Goal: Task Accomplishment & Management: Use online tool/utility

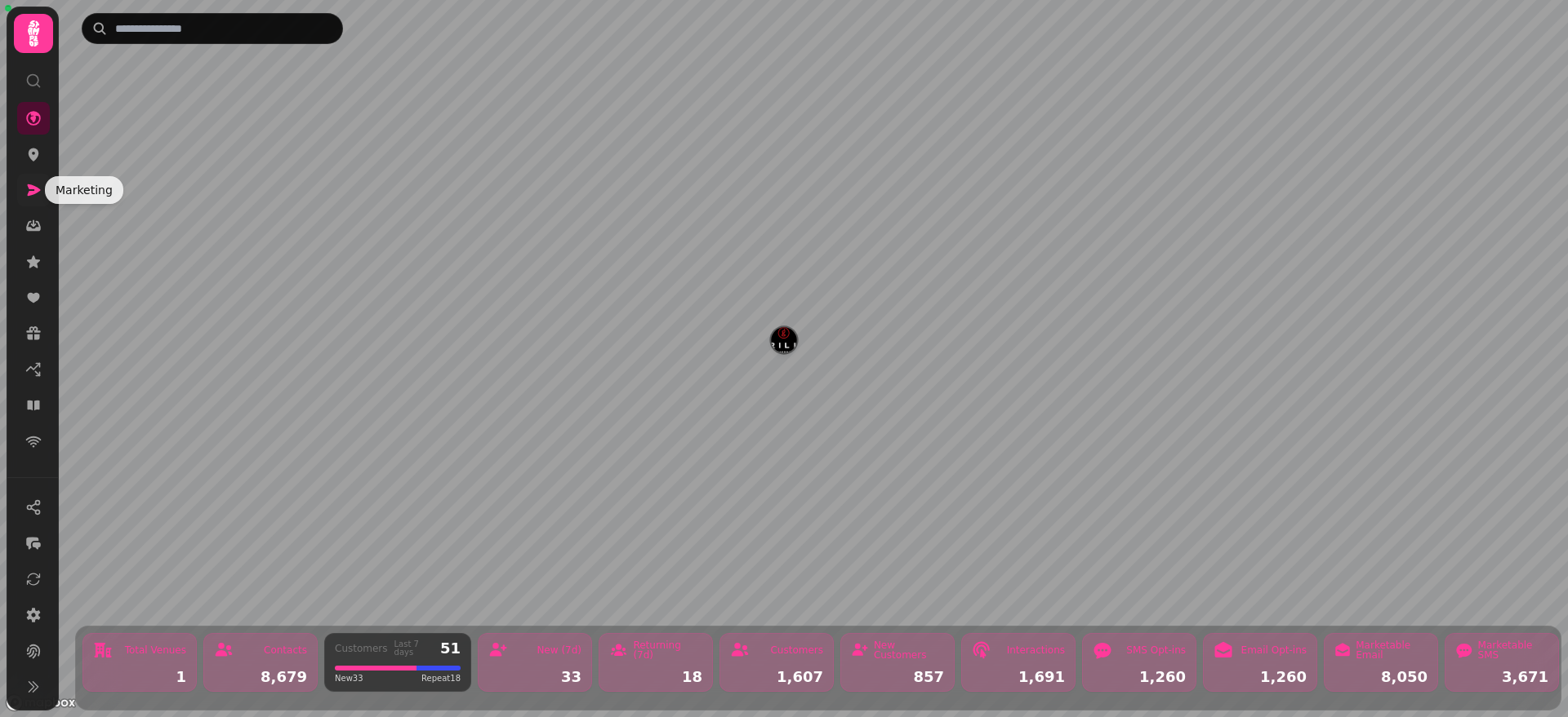
click at [33, 195] on icon at bounding box center [33, 190] width 16 height 16
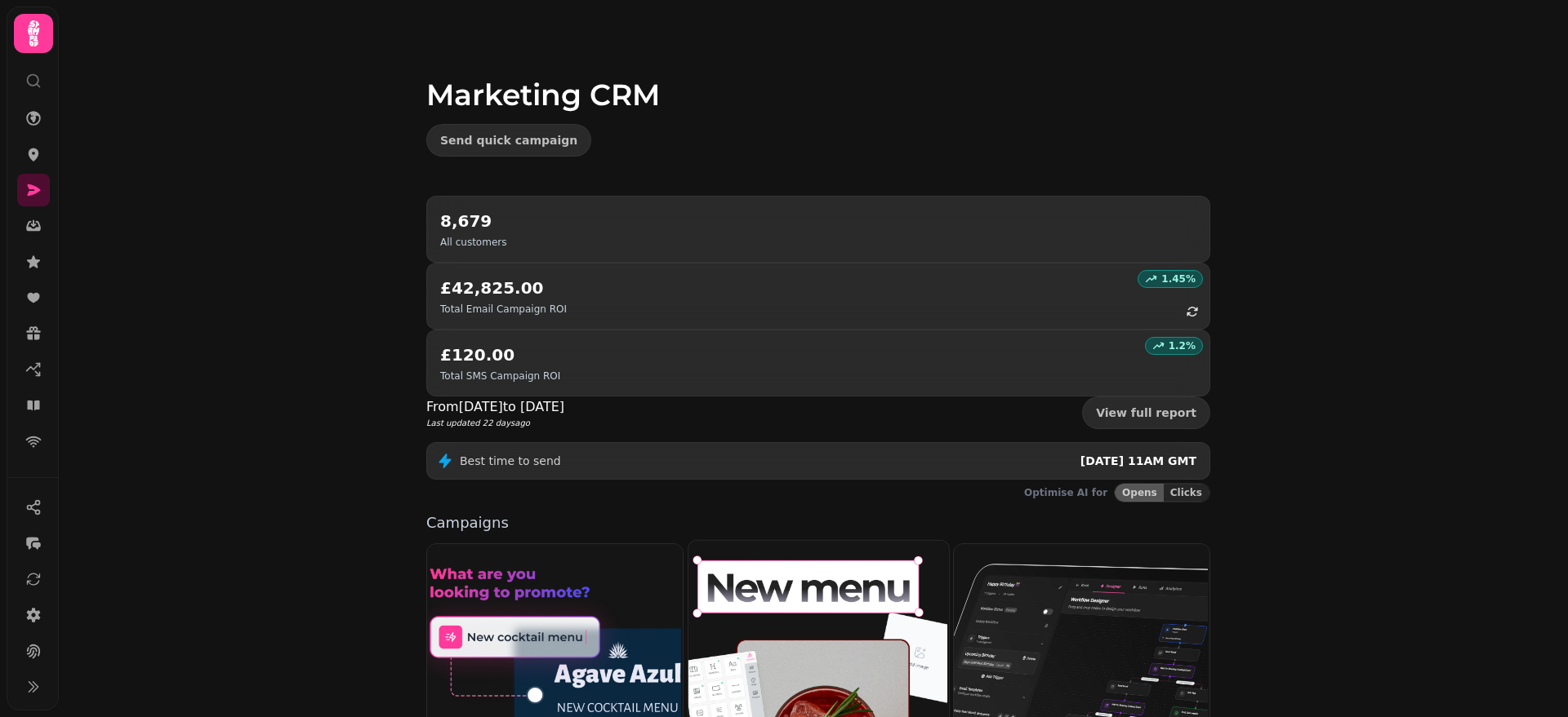
scroll to position [301, 0]
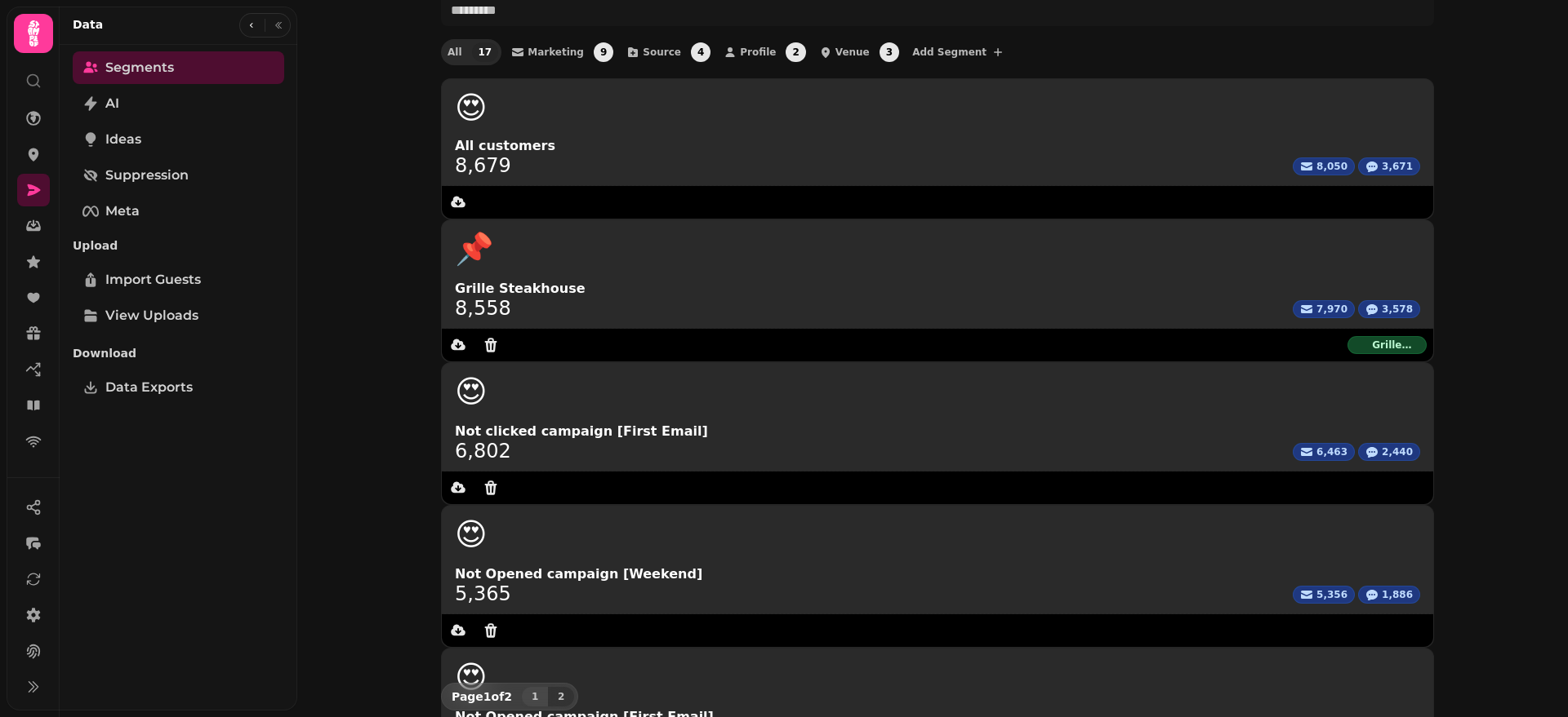
scroll to position [94, 0]
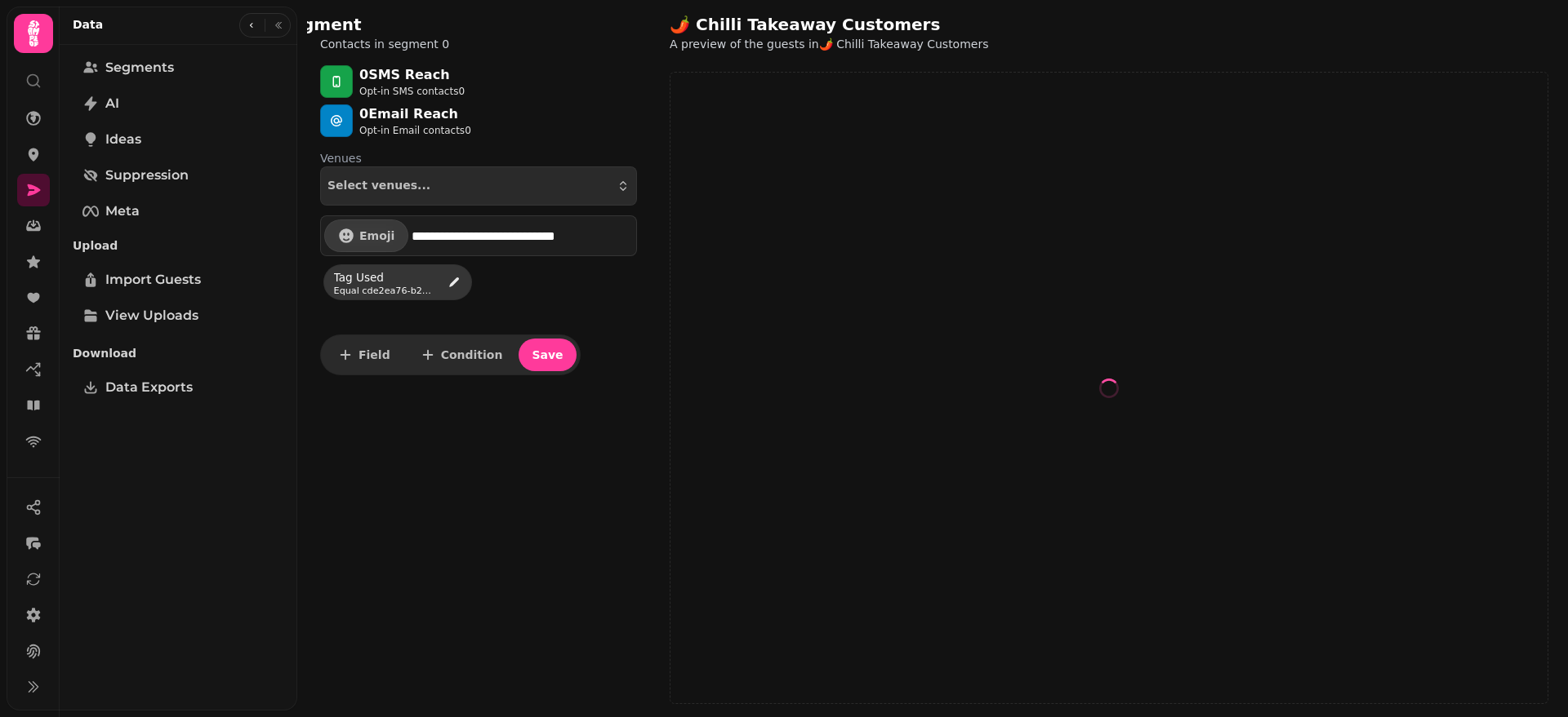
select select "**"
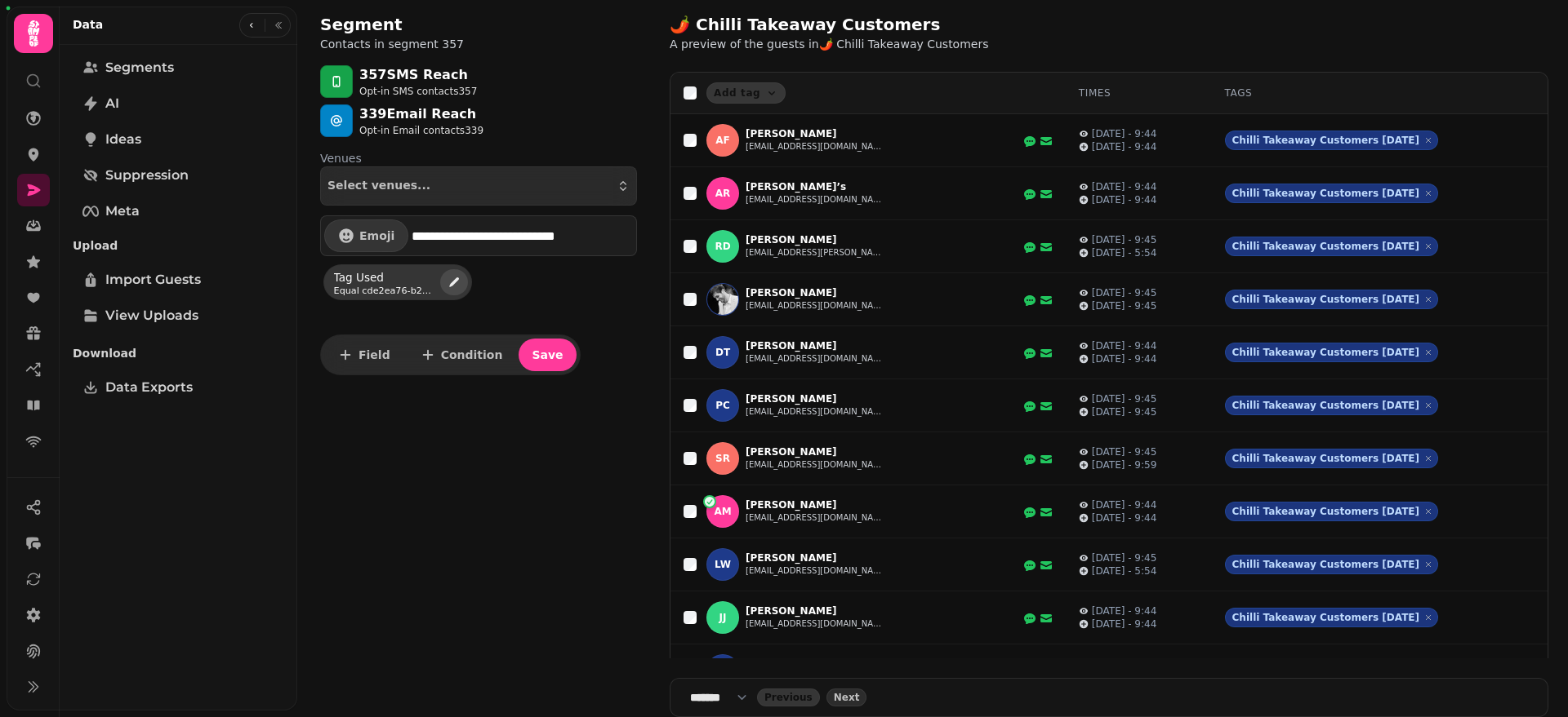
click at [449, 288] on icon "edit" at bounding box center [454, 281] width 13 height 13
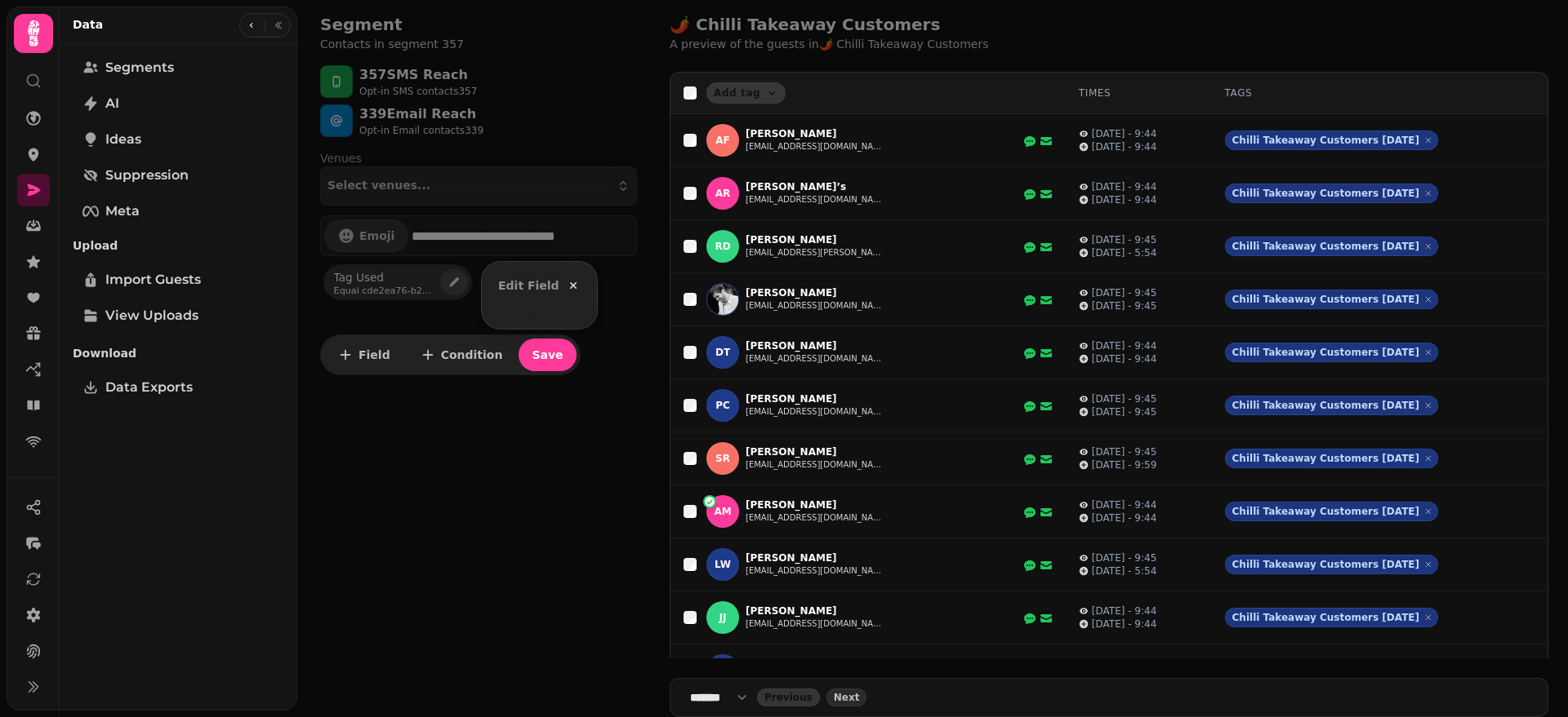
select select "*****"
select select "**"
select select "**********"
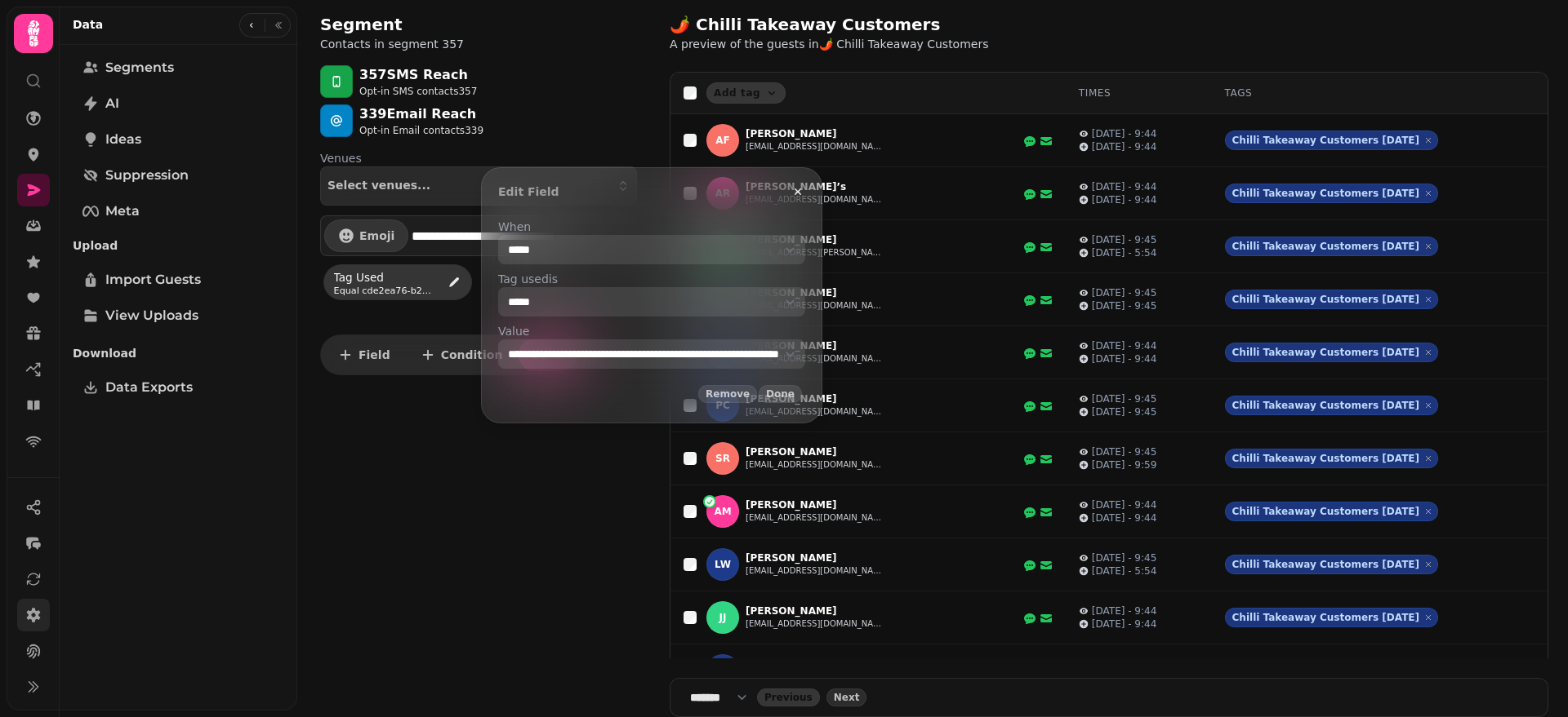
click at [34, 619] on icon at bounding box center [34, 614] width 14 height 14
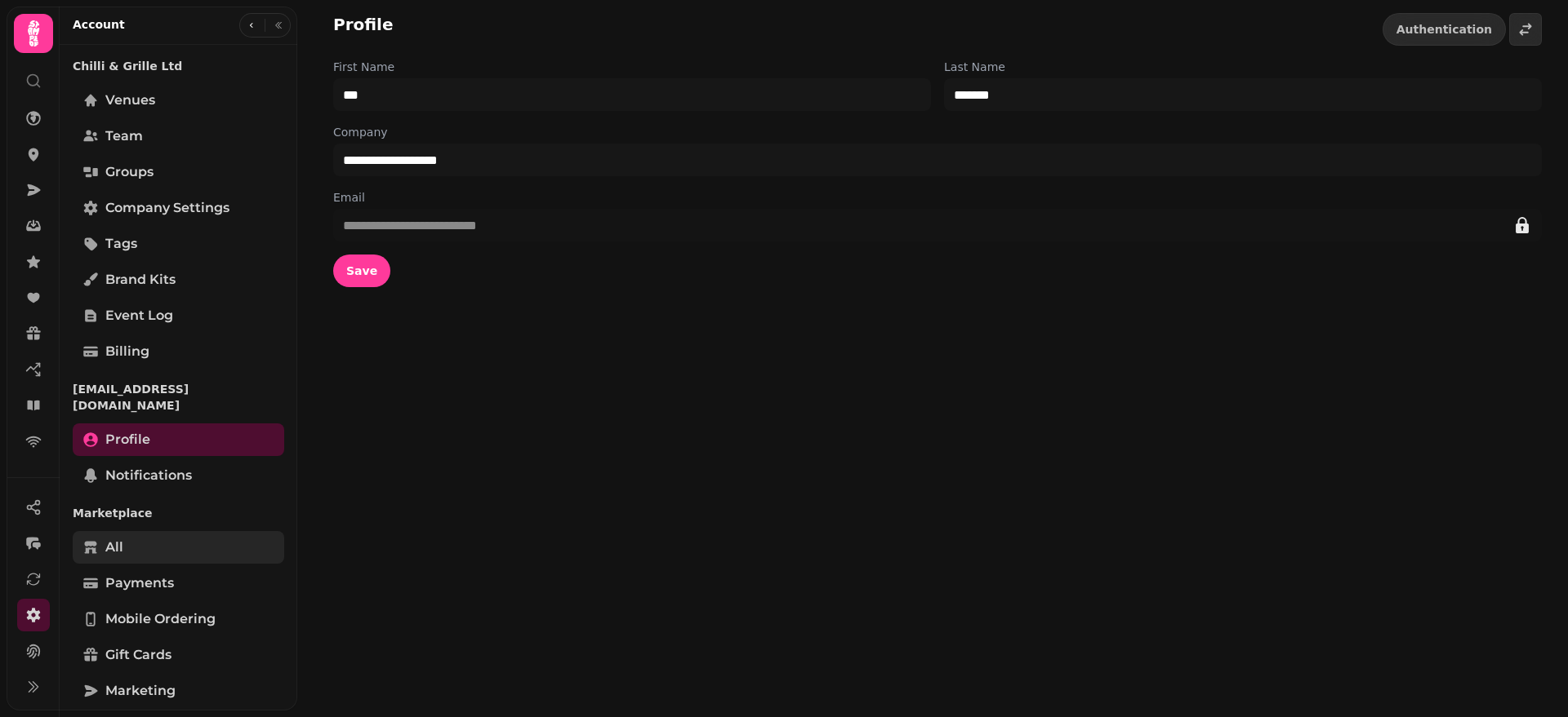
click at [155, 531] on link "All" at bounding box center [178, 547] width 211 height 33
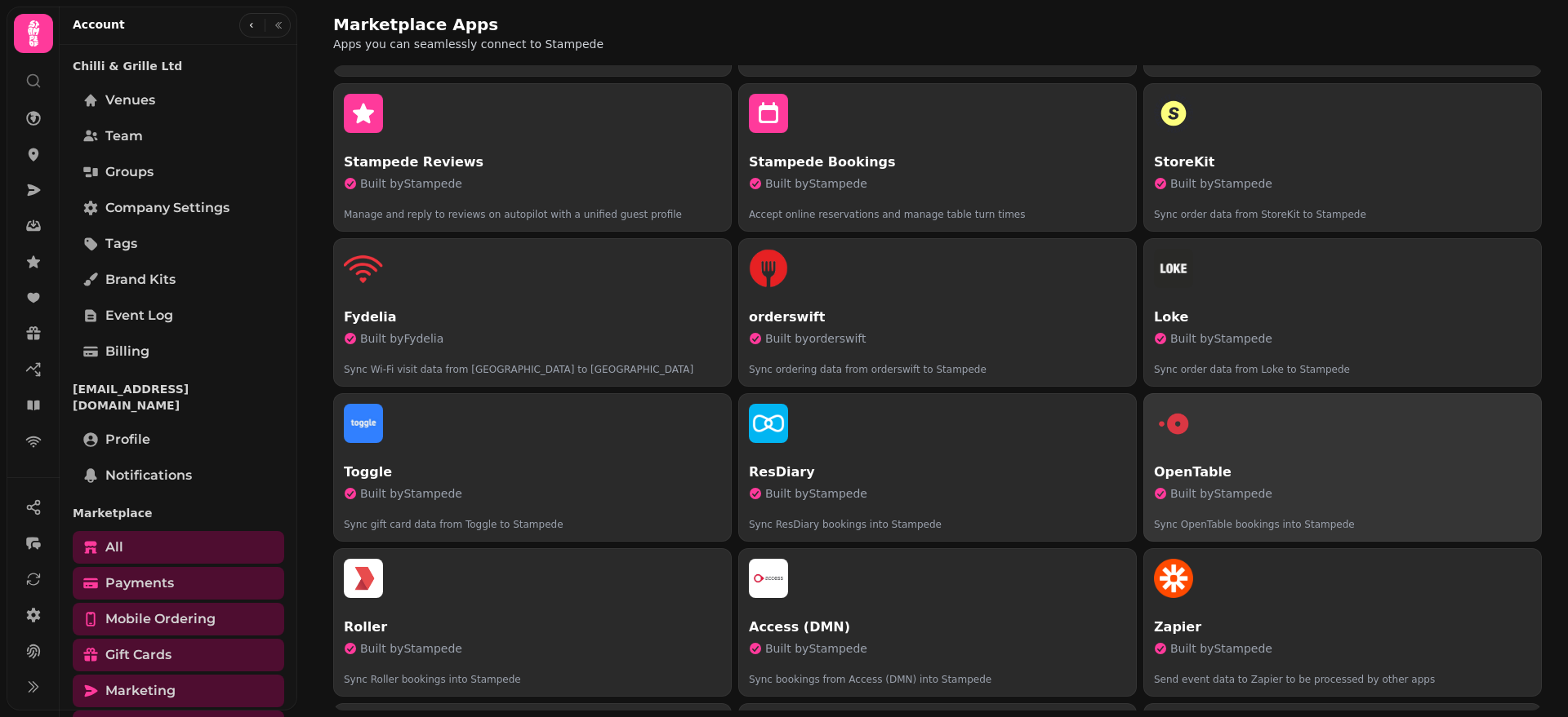
scroll to position [124, 0]
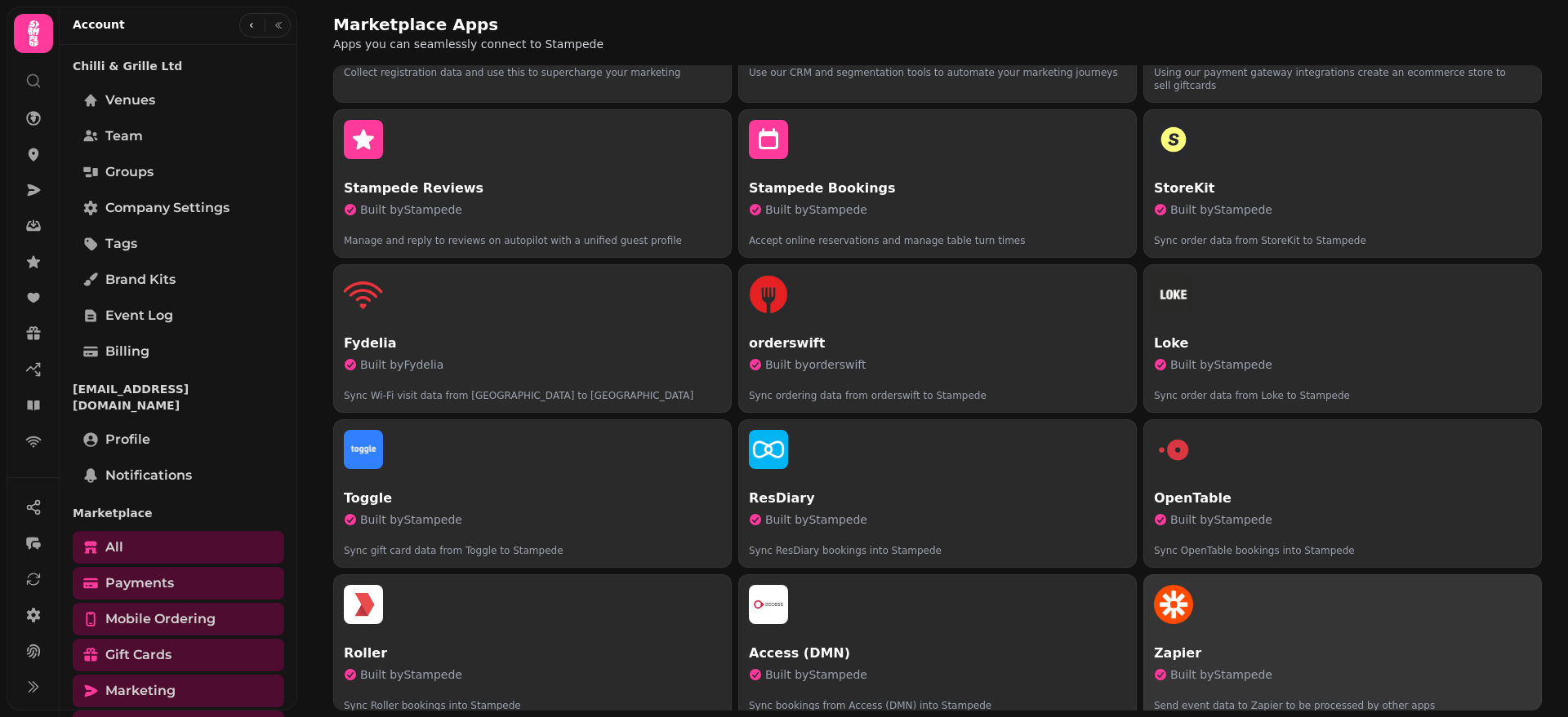
click at [1264, 624] on button "Zapier Built by Stampede Send event data to Zapier to be processed by other apps" at bounding box center [1342, 648] width 399 height 148
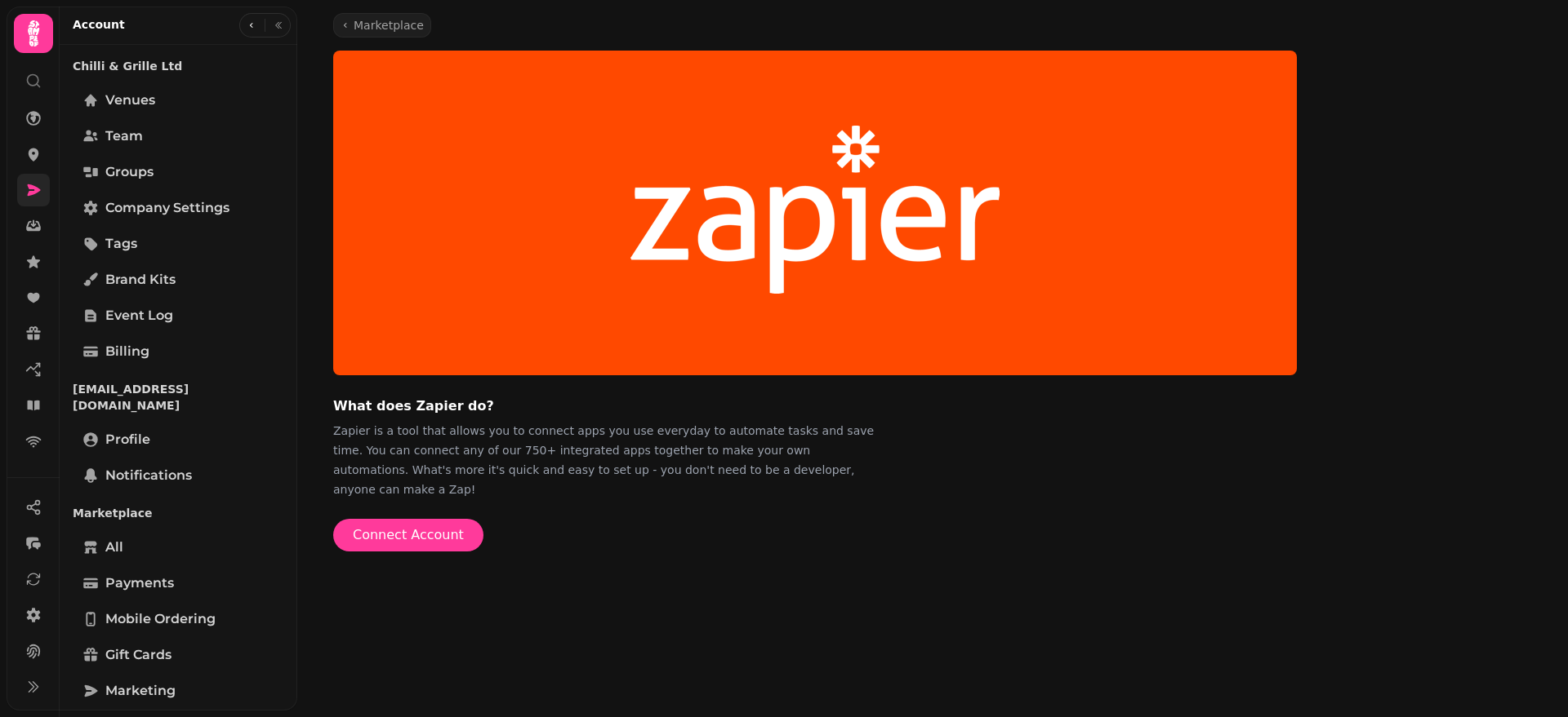
click at [35, 194] on icon at bounding box center [33, 190] width 16 height 16
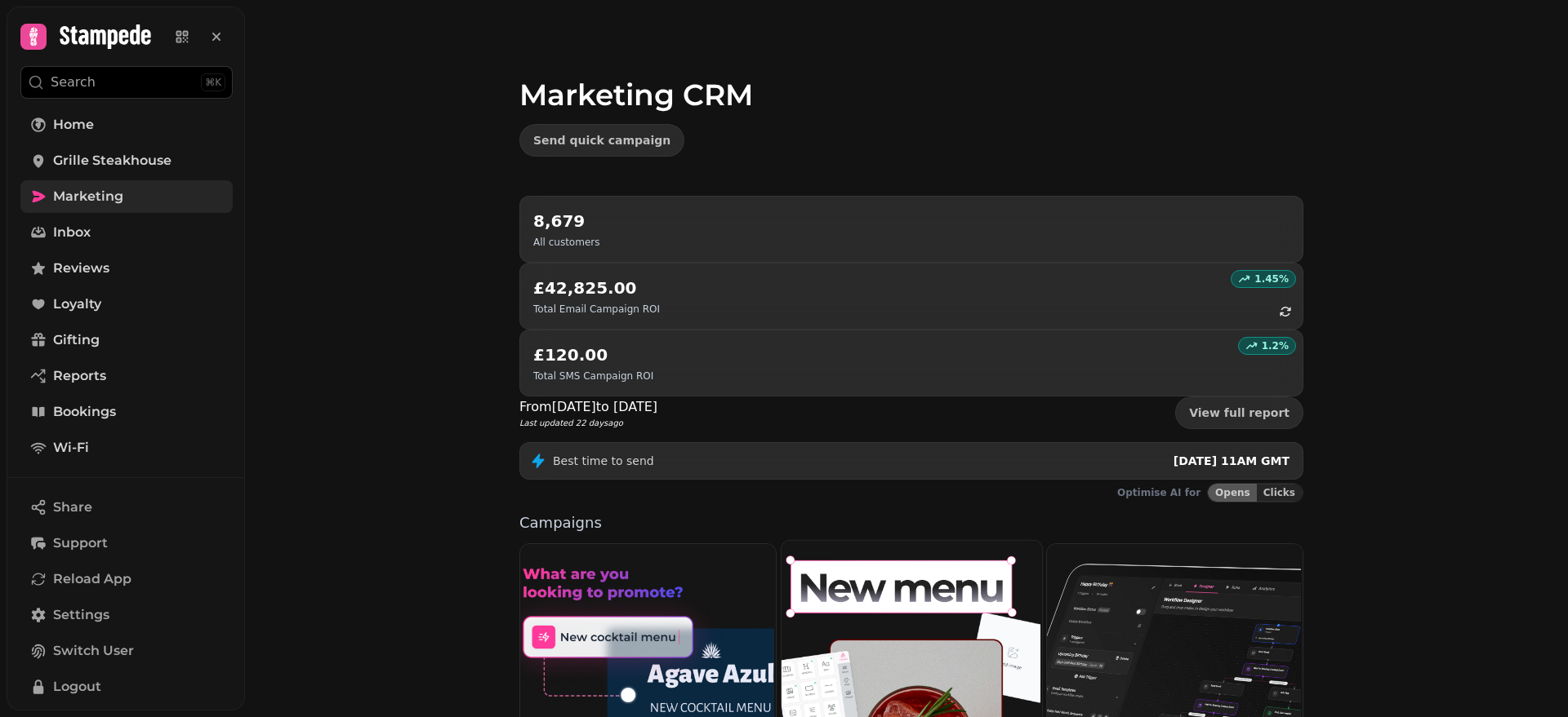
scroll to position [301, 0]
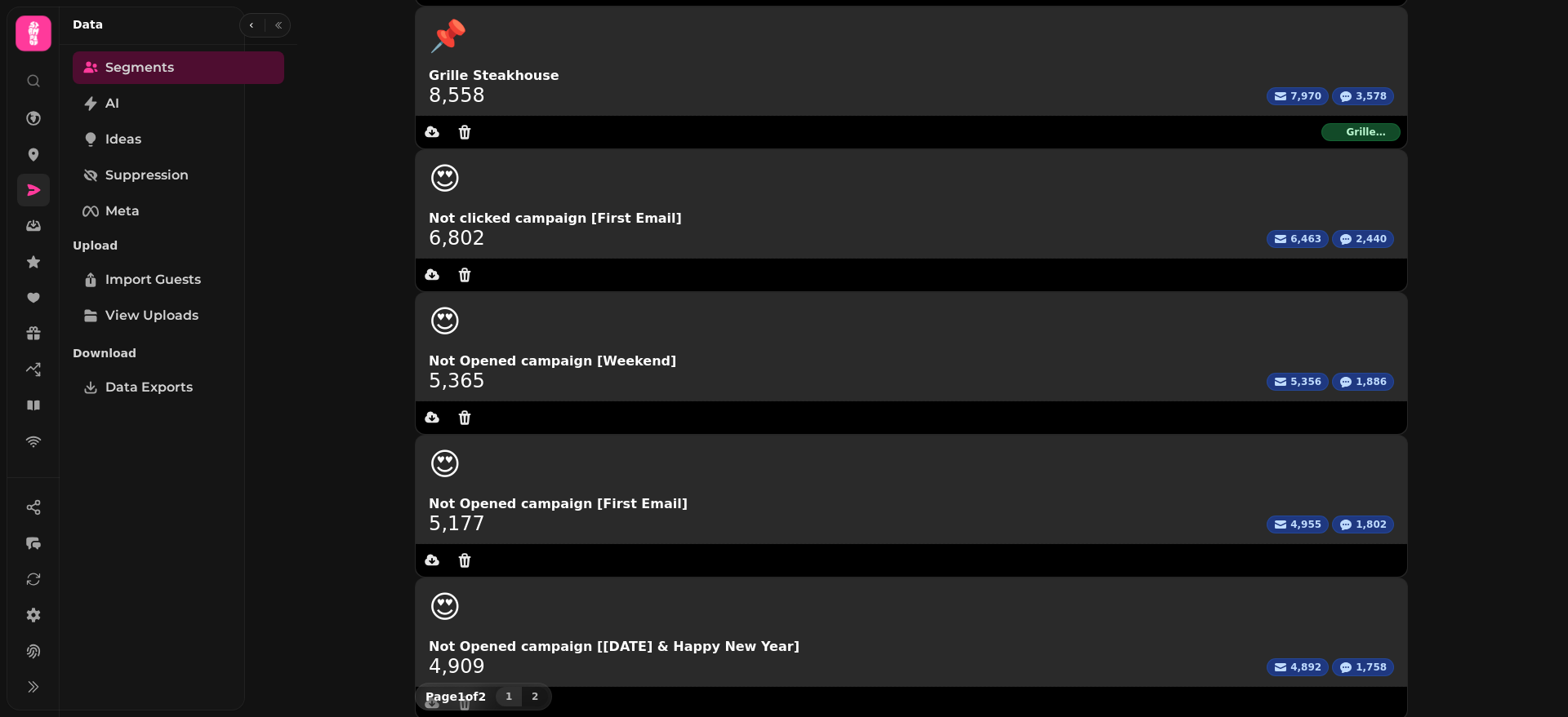
scroll to position [94, 0]
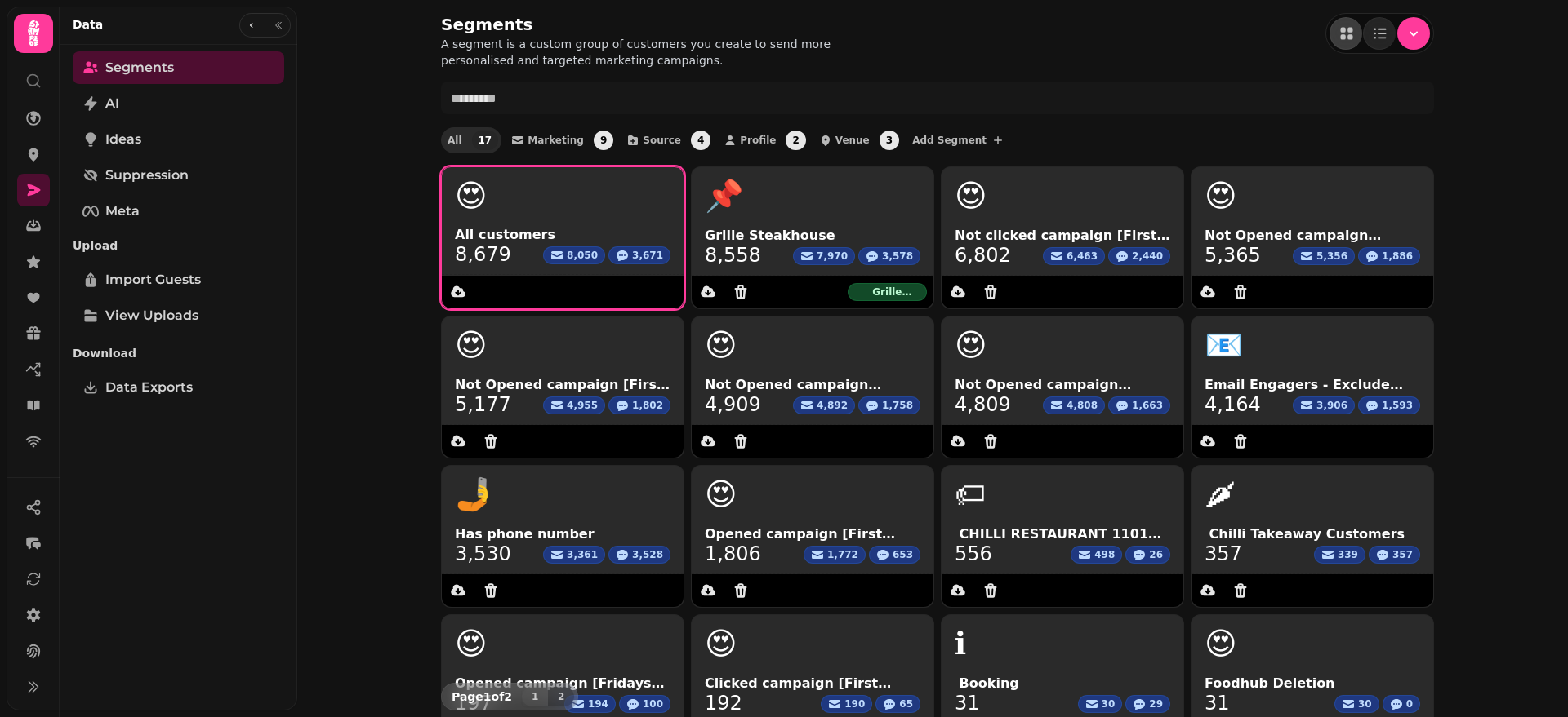
click at [459, 256] on span "8,679" at bounding box center [483, 254] width 56 height 19
click at [599, 225] on span "All customers" at bounding box center [562, 235] width 215 height 19
click at [587, 257] on span "8,050" at bounding box center [582, 255] width 31 height 13
click at [625, 256] on icon at bounding box center [622, 256] width 11 height 11
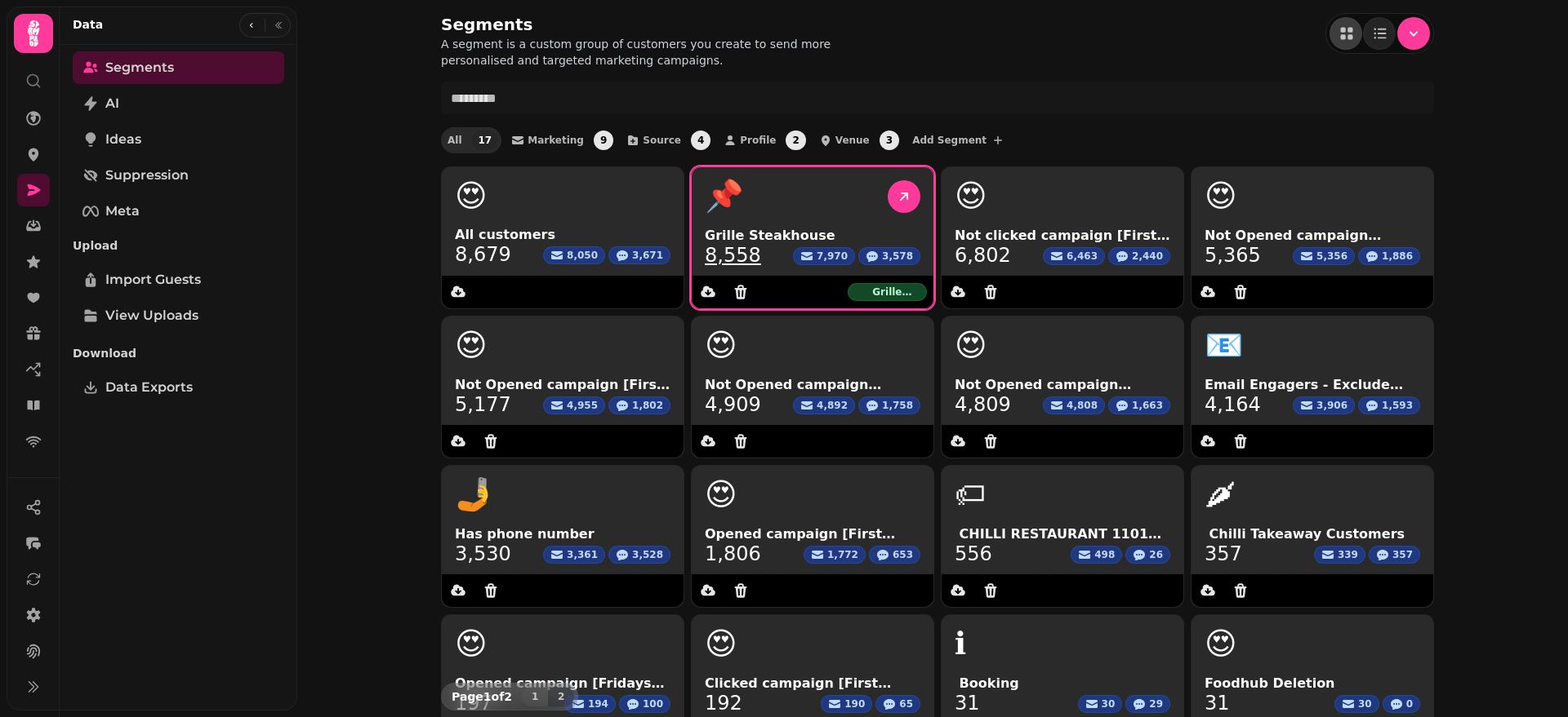
click at [718, 253] on link "8,558" at bounding box center [733, 255] width 56 height 19
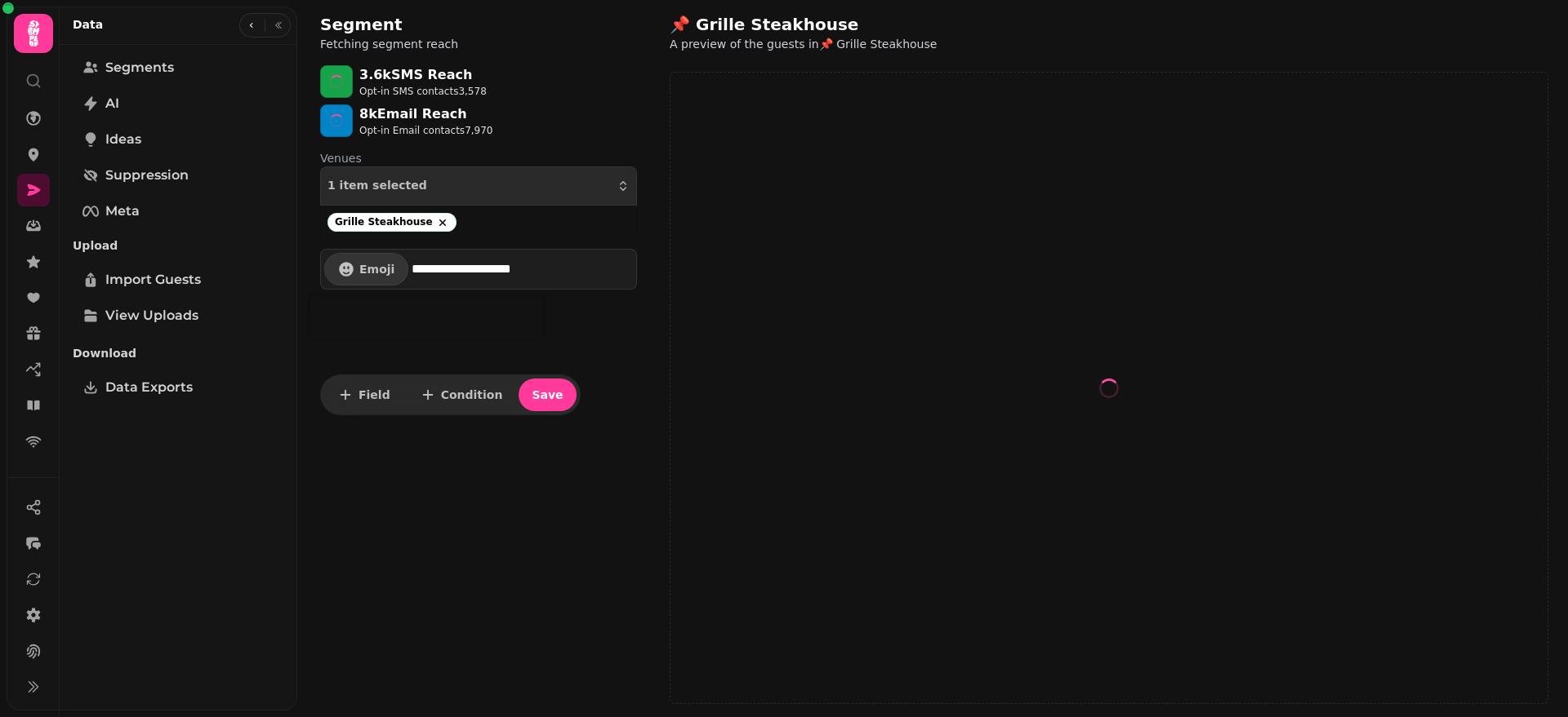
select select "**"
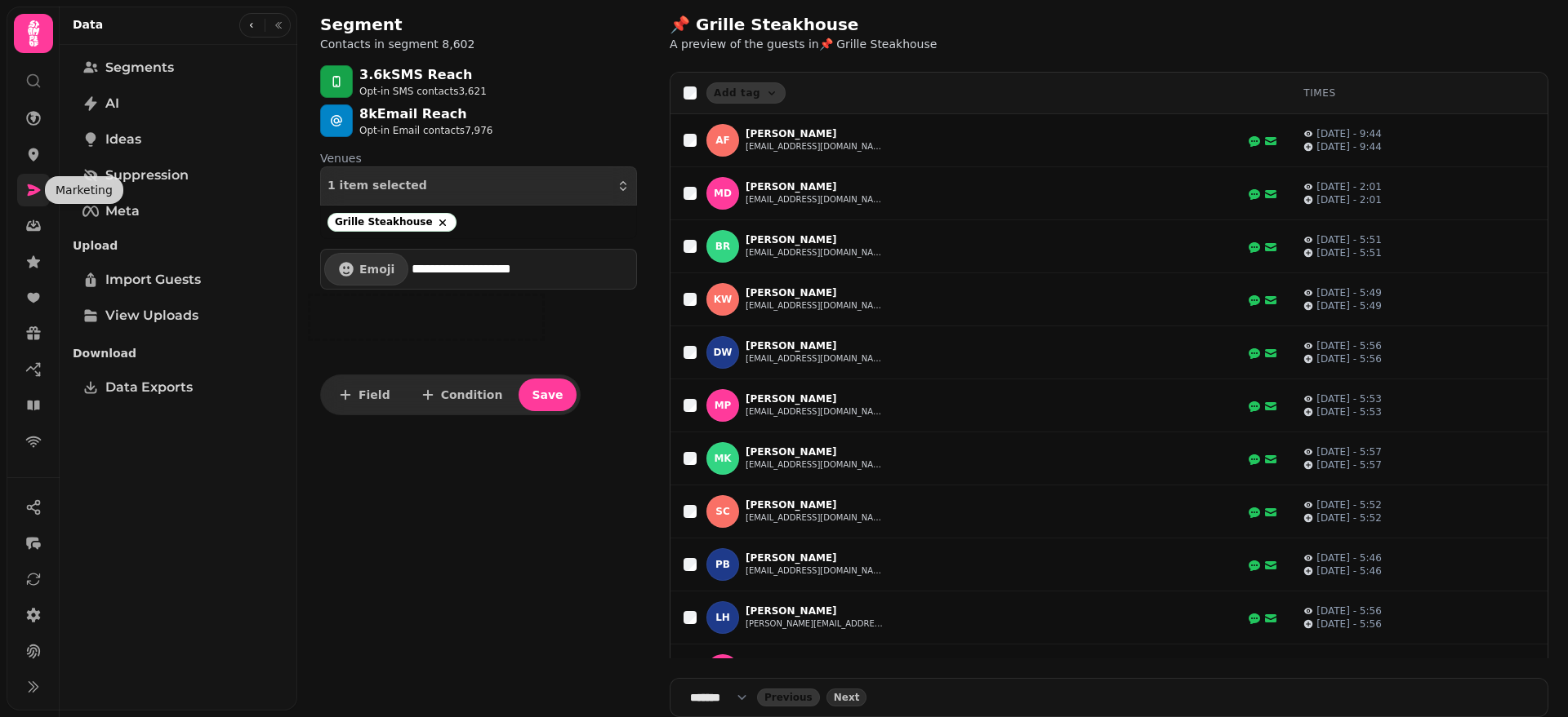
click at [30, 187] on icon at bounding box center [34, 190] width 13 height 11
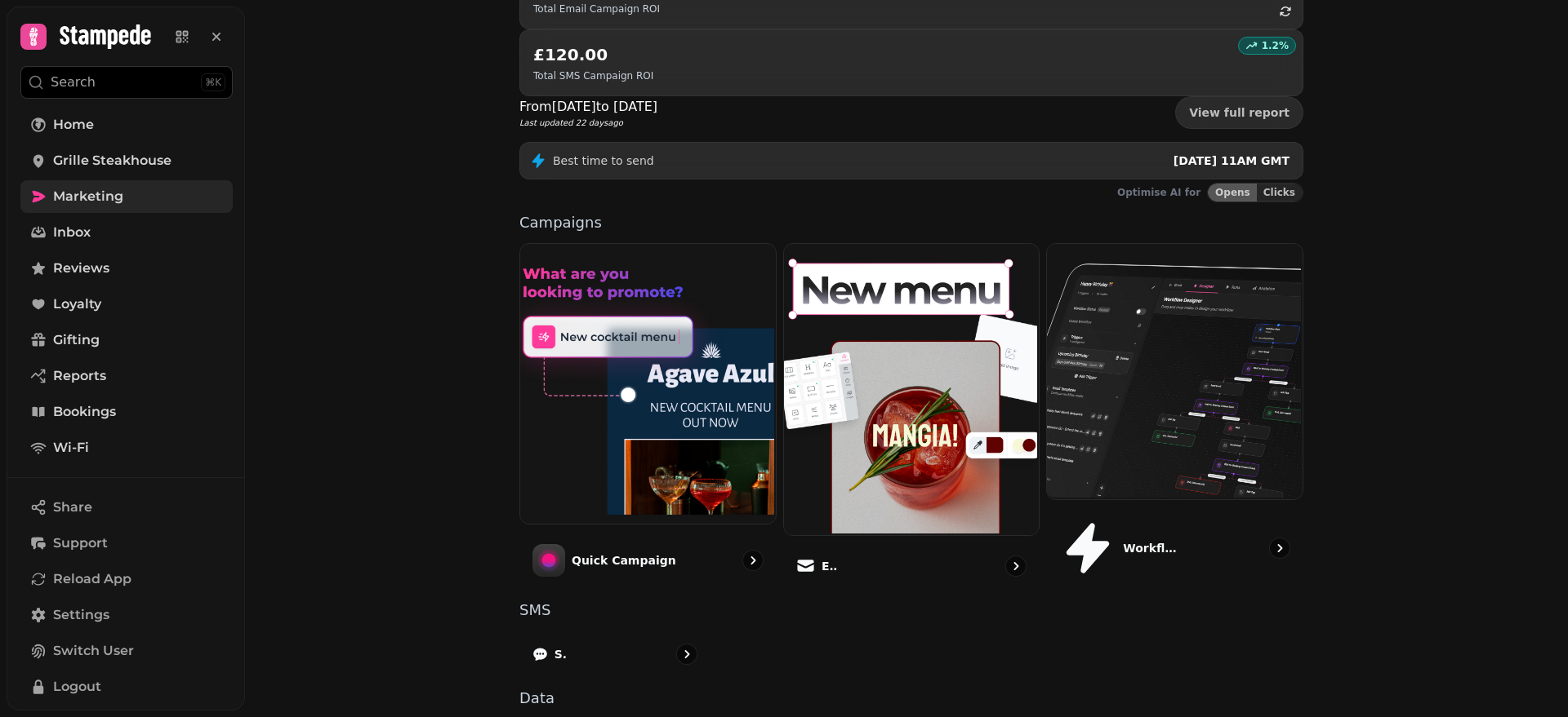
scroll to position [301, 0]
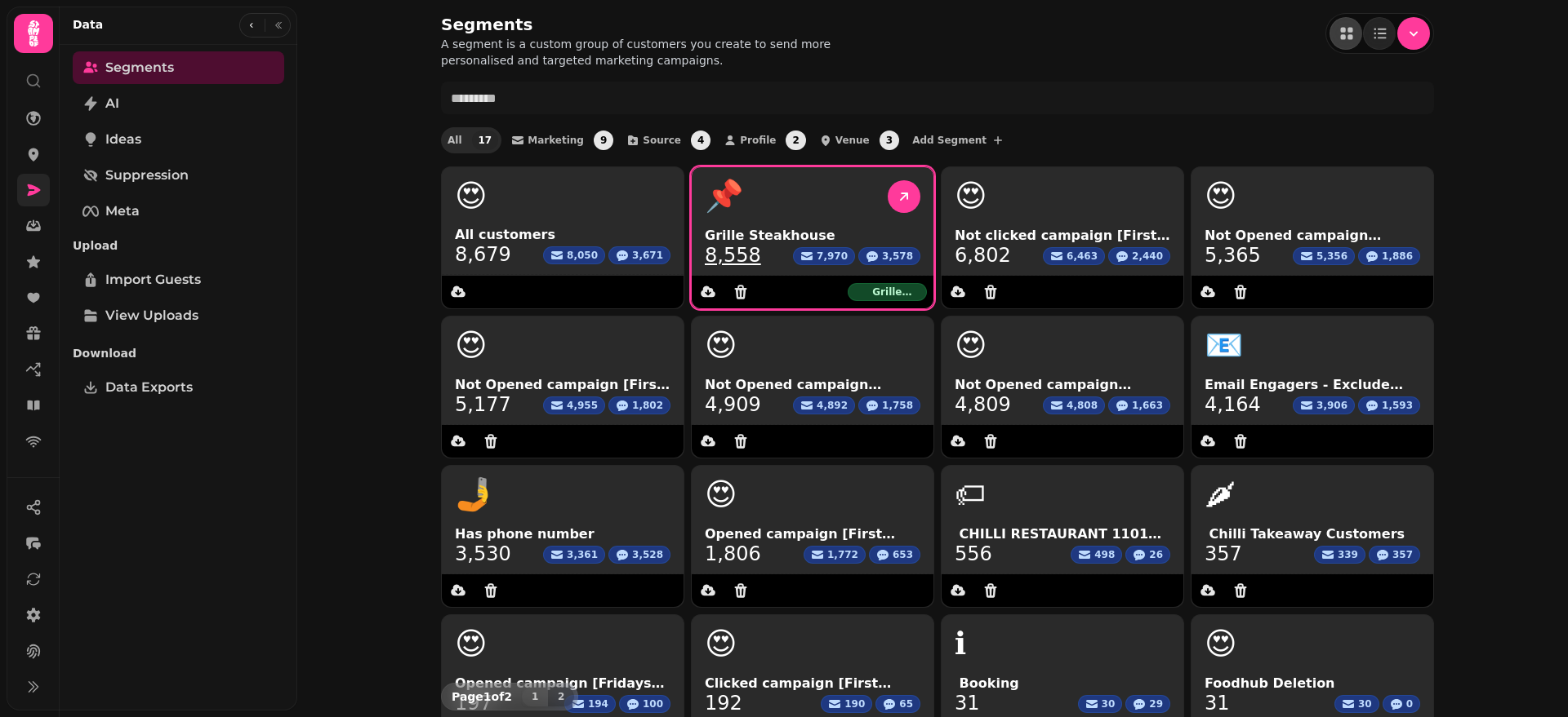
click at [735, 253] on link "8,558" at bounding box center [733, 255] width 56 height 19
select select "**"
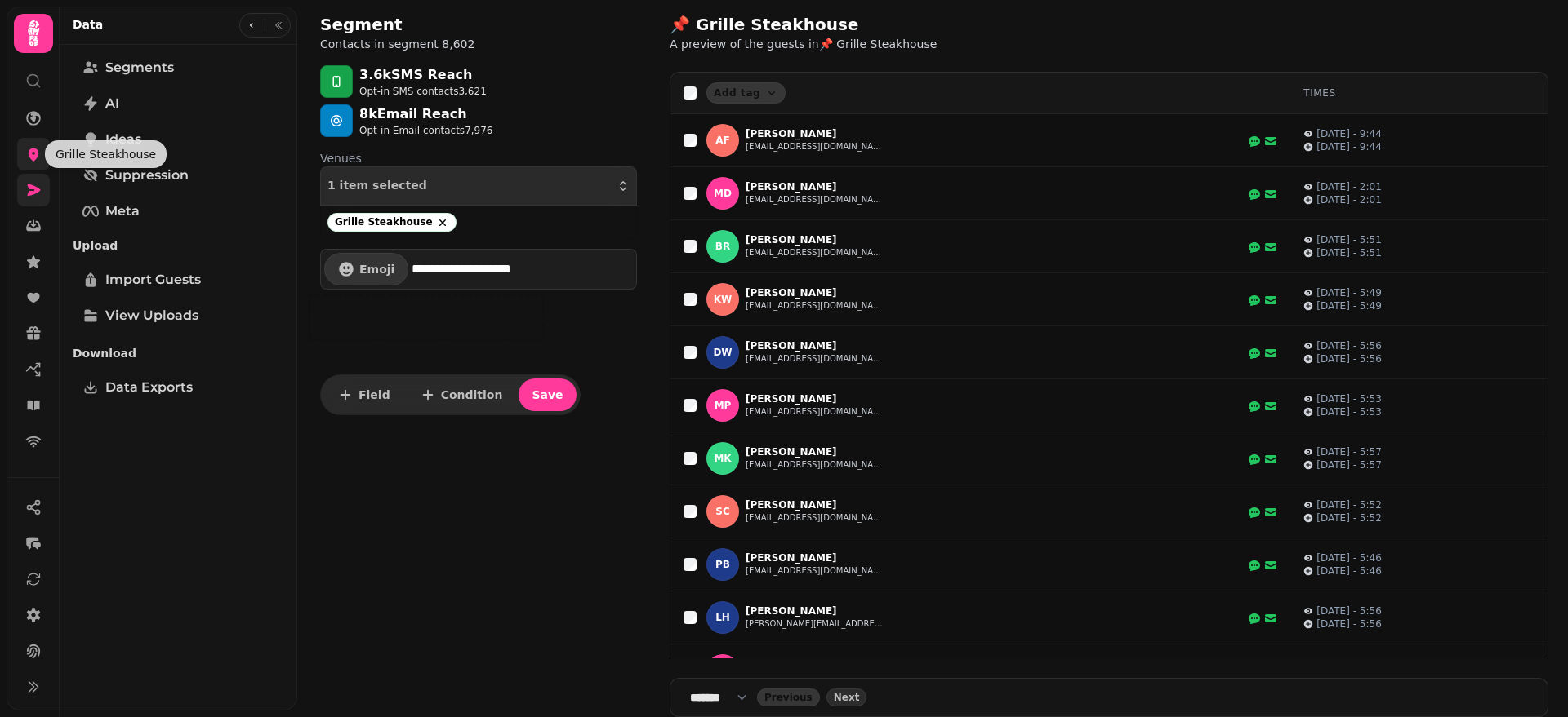
click at [26, 158] on icon at bounding box center [33, 153] width 16 height 16
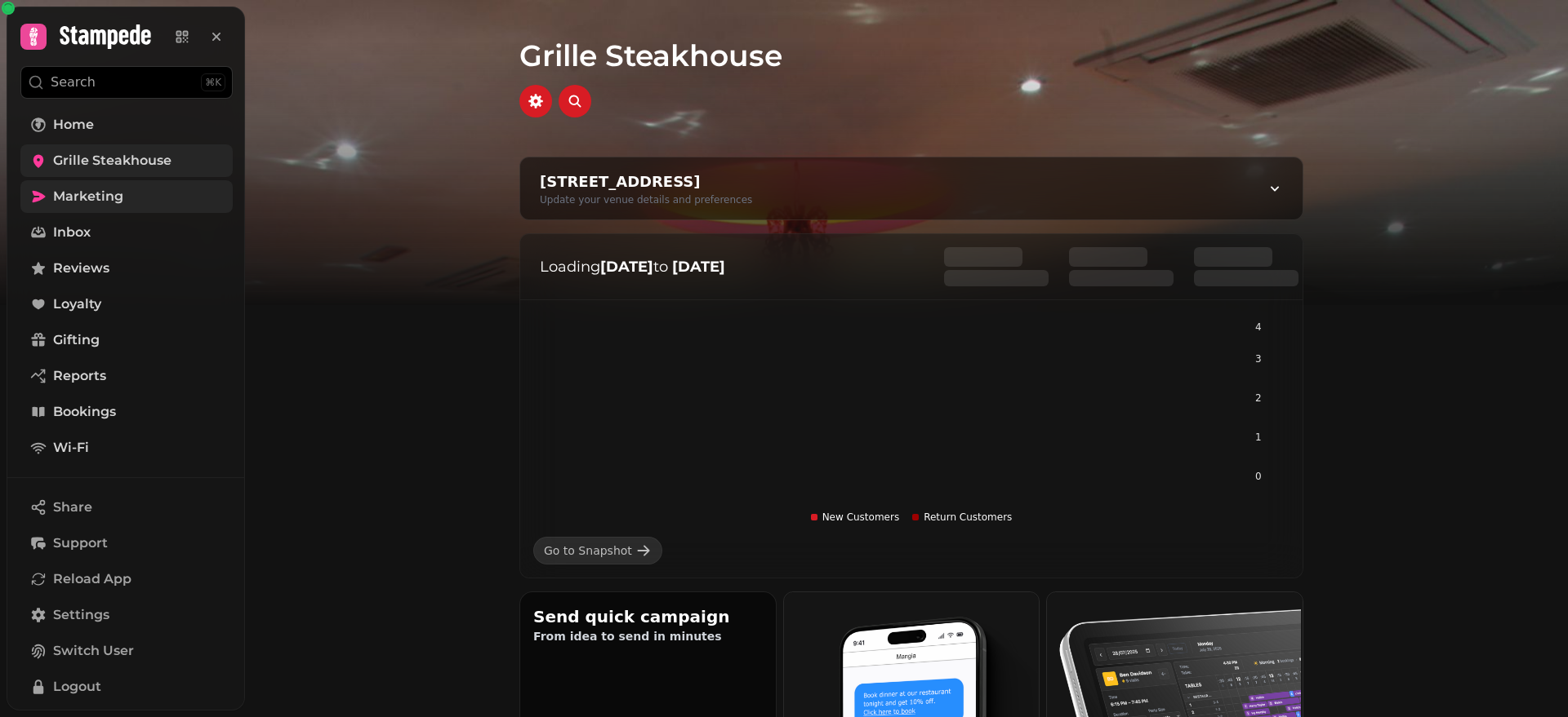
click at [116, 202] on span "Marketing" at bounding box center [88, 197] width 70 height 19
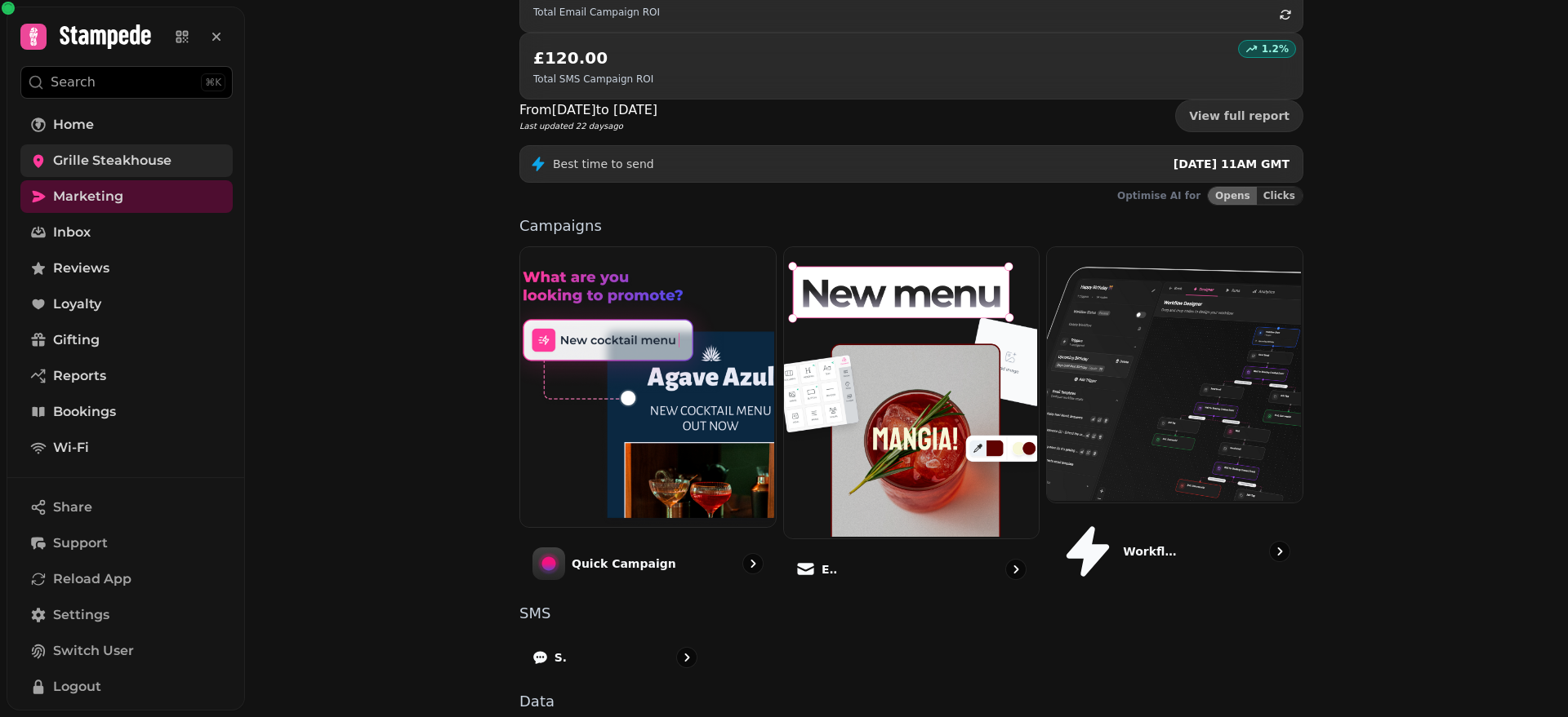
scroll to position [301, 0]
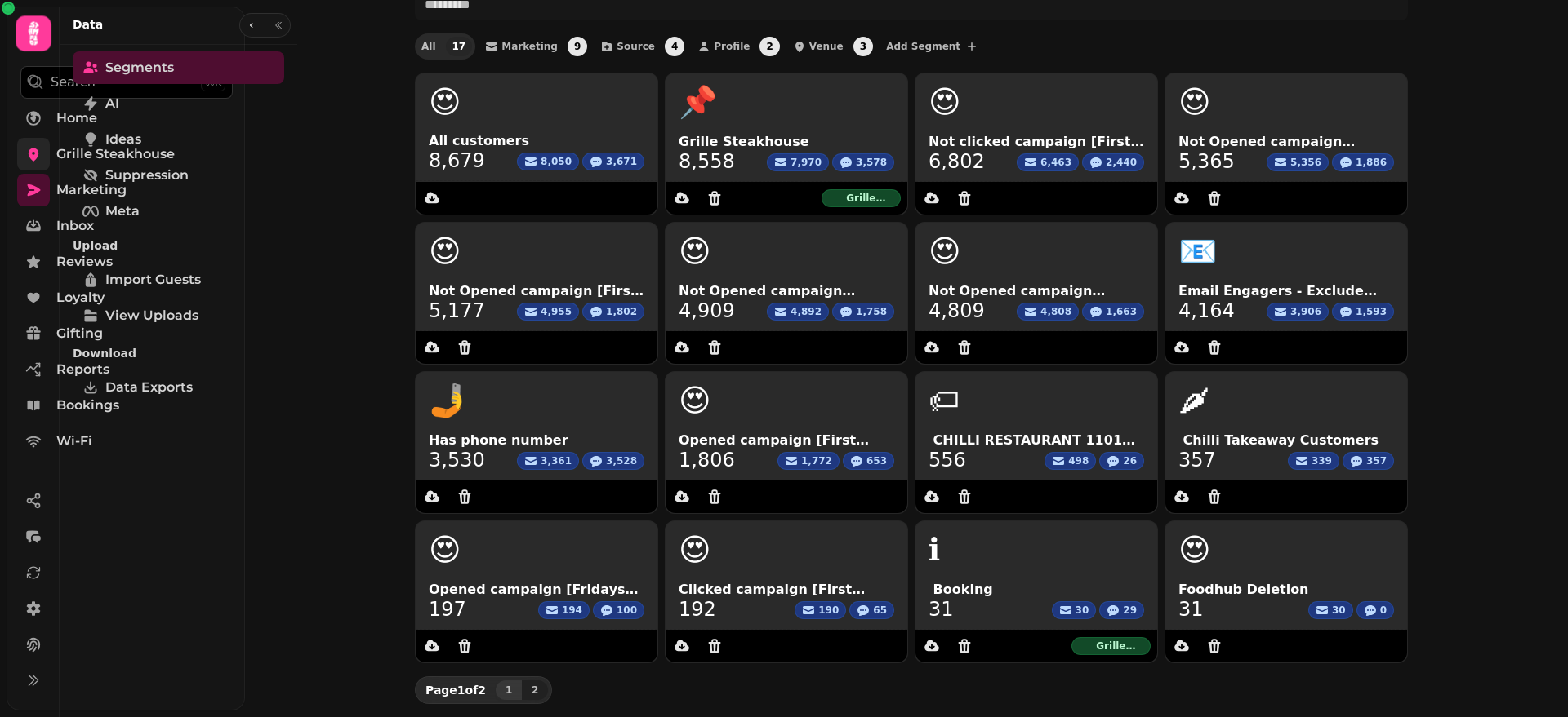
scroll to position [94, 0]
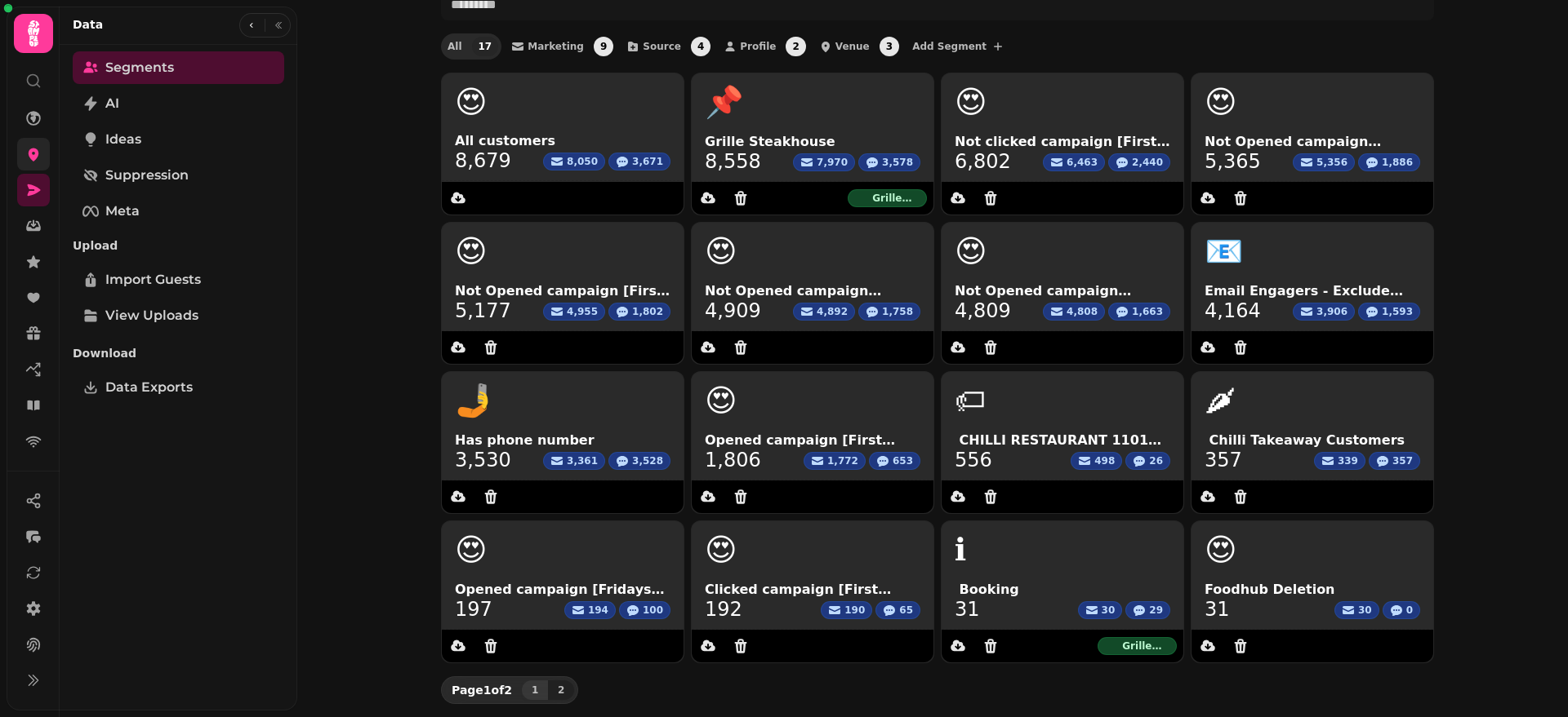
click at [1493, 386] on div "Segments A segment is a custom group of customers you create to send more perso…" at bounding box center [932, 358] width 1270 height 717
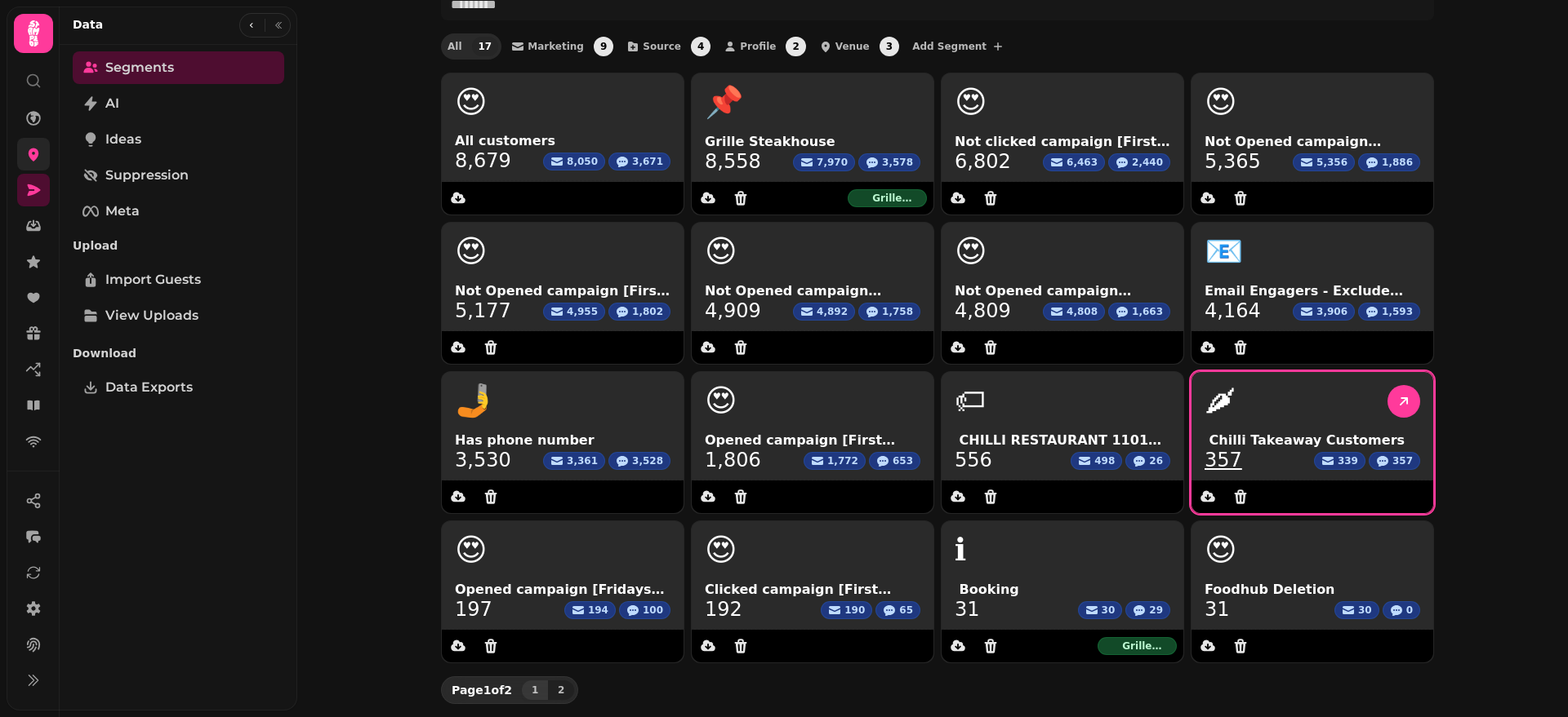
click at [1222, 463] on link "357" at bounding box center [1223, 460] width 37 height 19
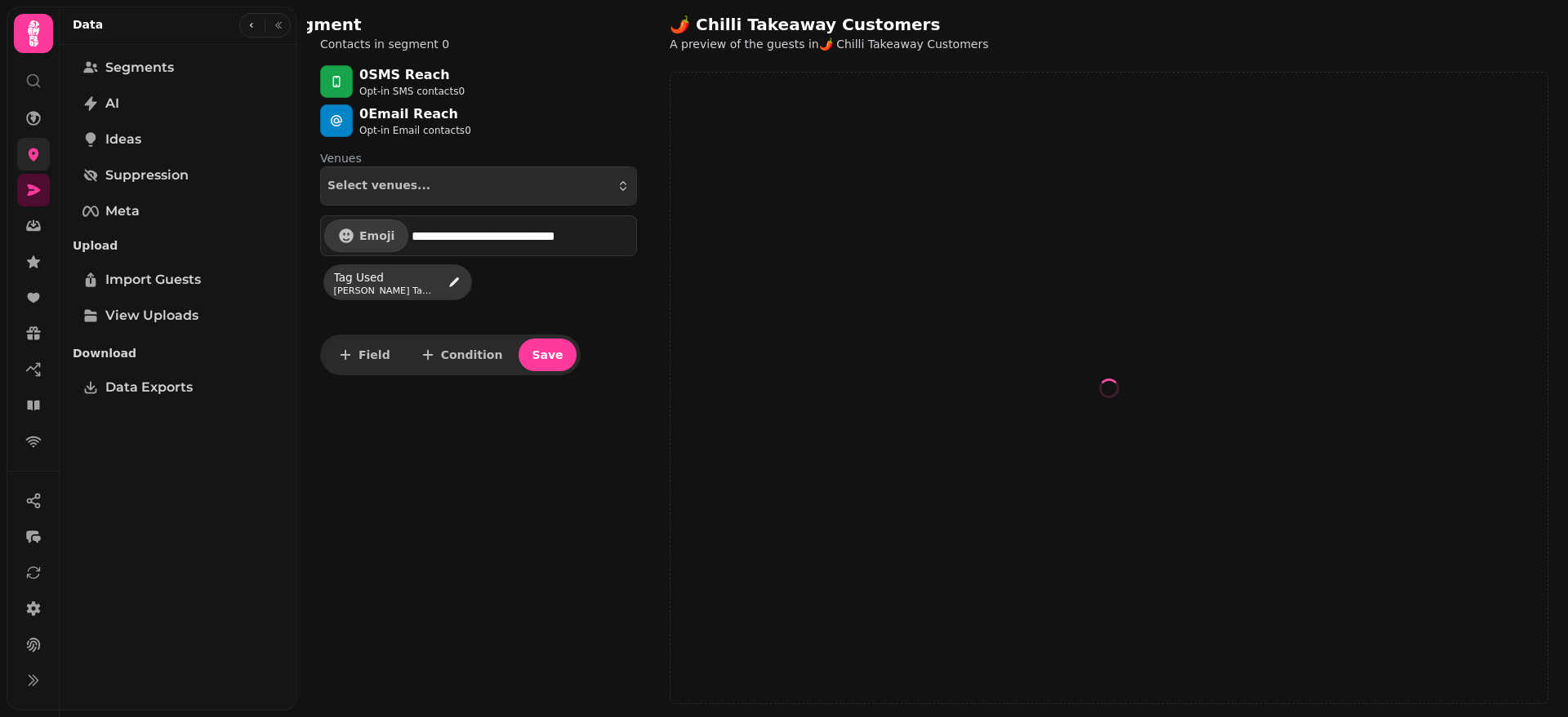
select select "**"
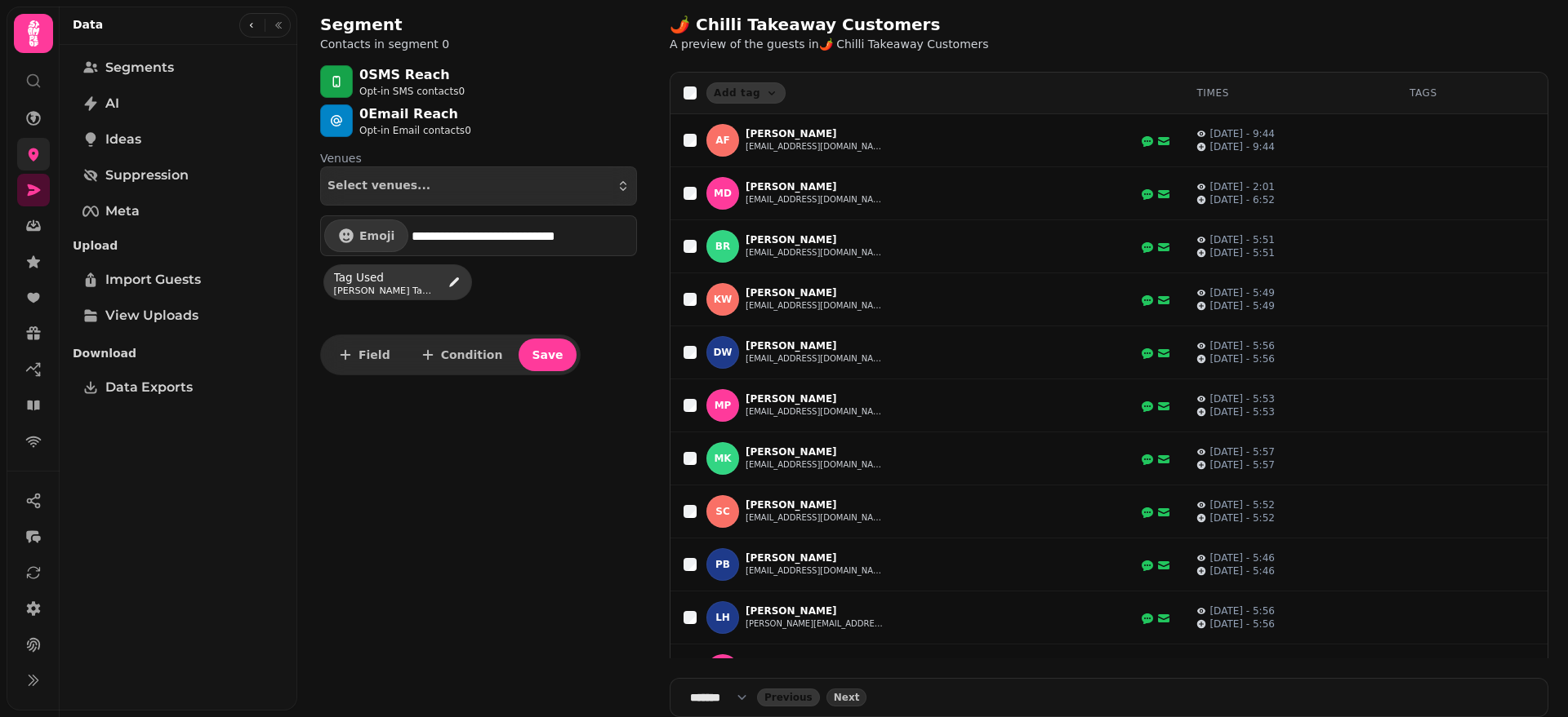
select select "**"
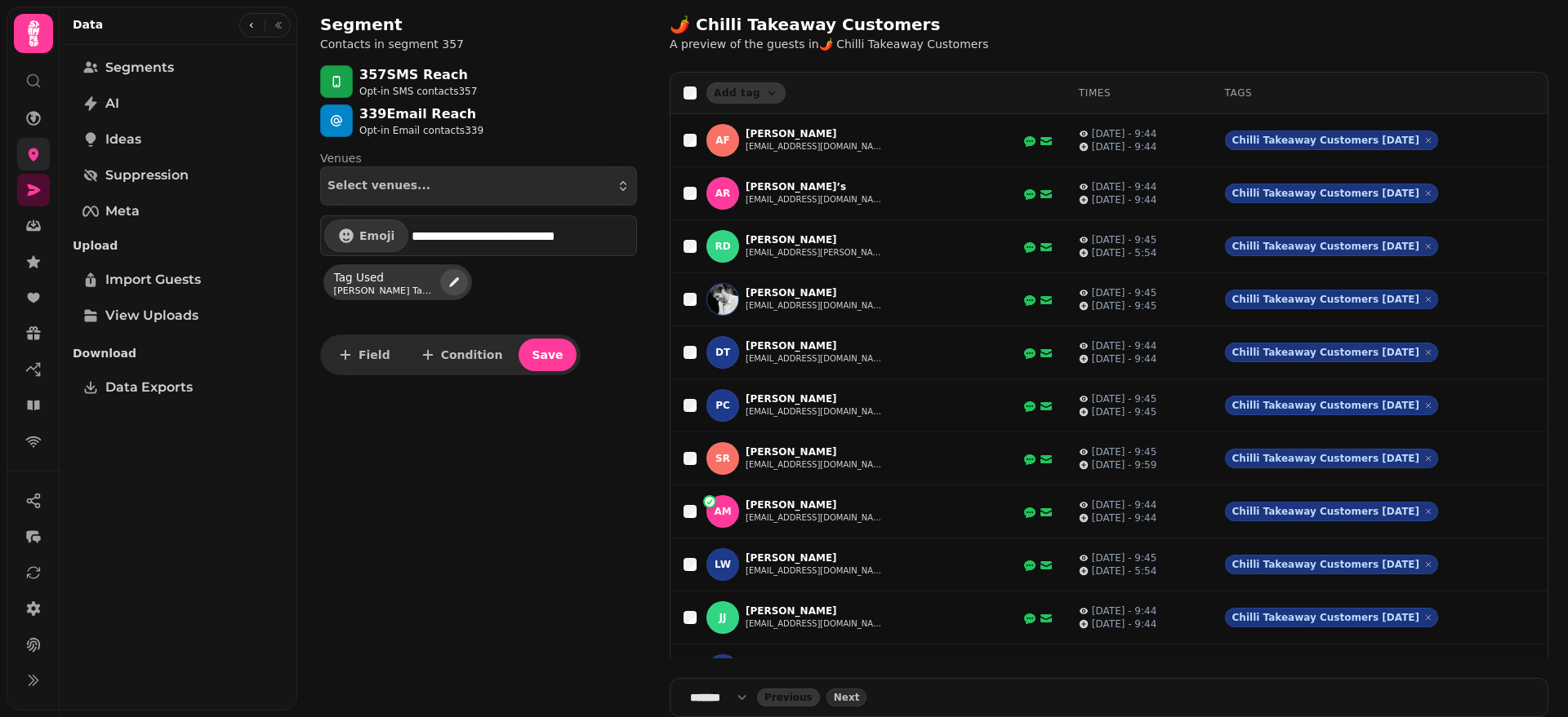
click at [450, 281] on icon "edit" at bounding box center [454, 281] width 13 height 13
select select "*****"
select select "**"
select select "**********"
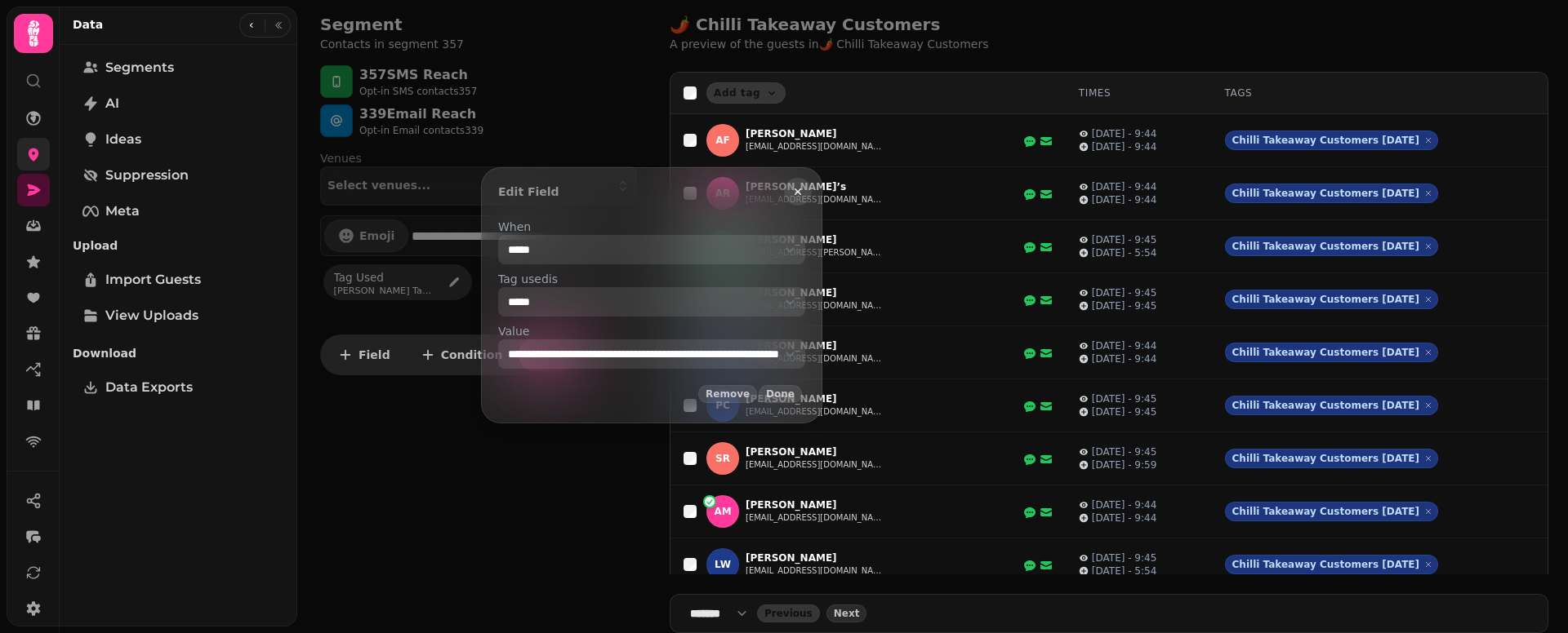
click at [804, 192] on icon "button" at bounding box center [797, 192] width 13 height 13
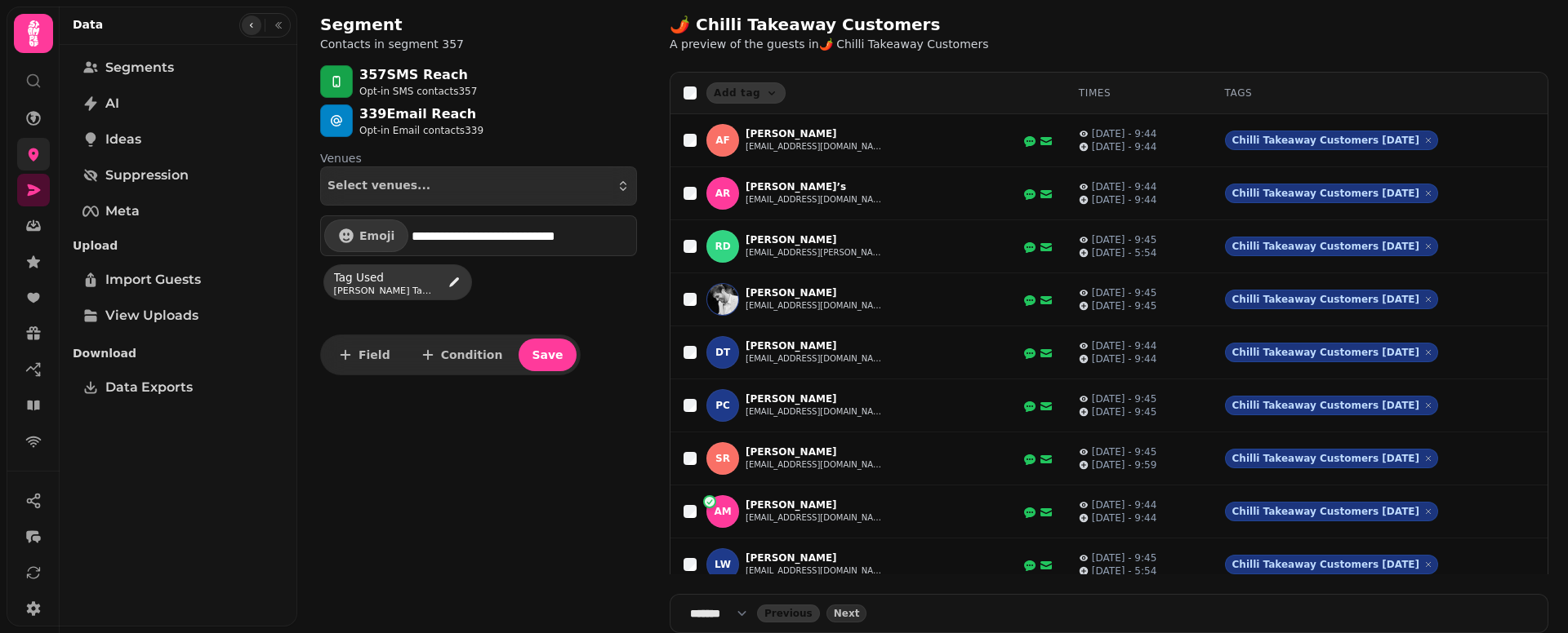
click at [250, 29] on icon "button" at bounding box center [252, 25] width 10 height 10
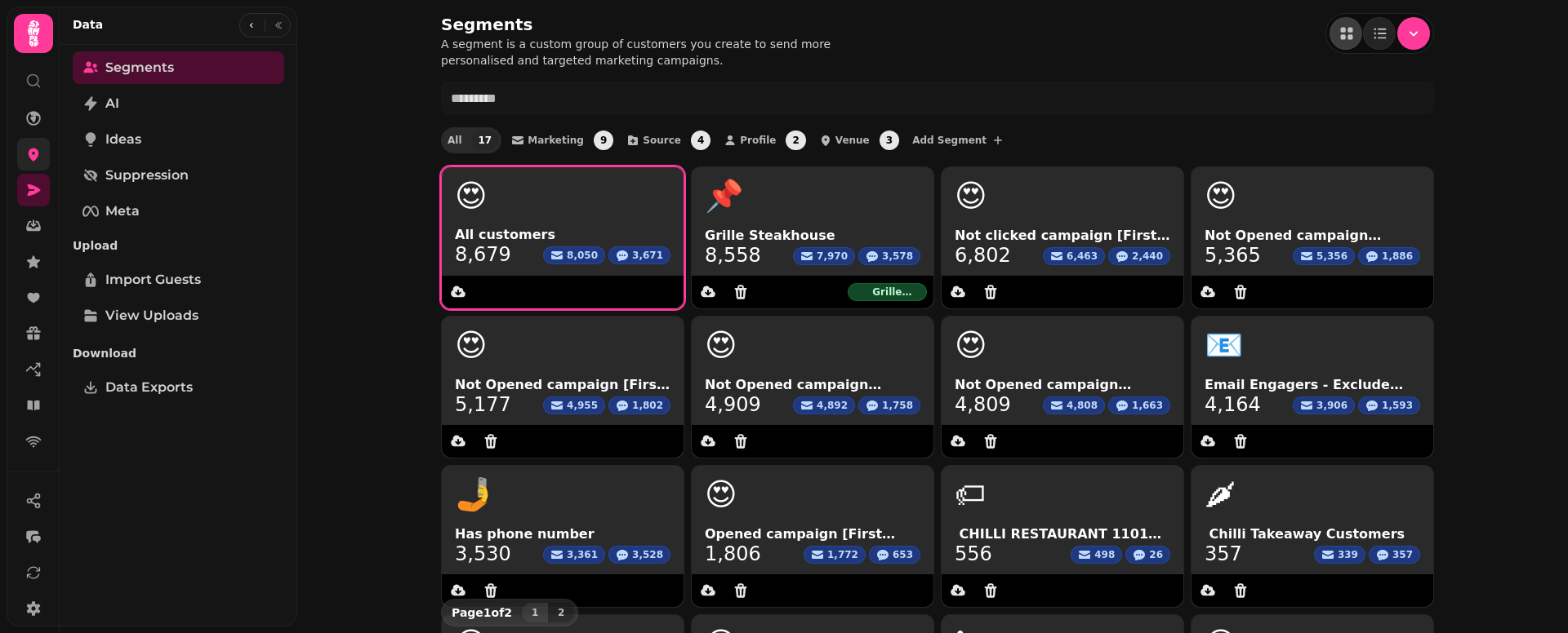
click at [473, 258] on span "8,679" at bounding box center [483, 254] width 56 height 19
click at [483, 286] on div at bounding box center [559, 292] width 235 height 33
drag, startPoint x: 449, startPoint y: 253, endPoint x: 503, endPoint y: 254, distance: 54.0
click at [503, 254] on div "8,679 8,050 3,671" at bounding box center [562, 254] width 215 height 19
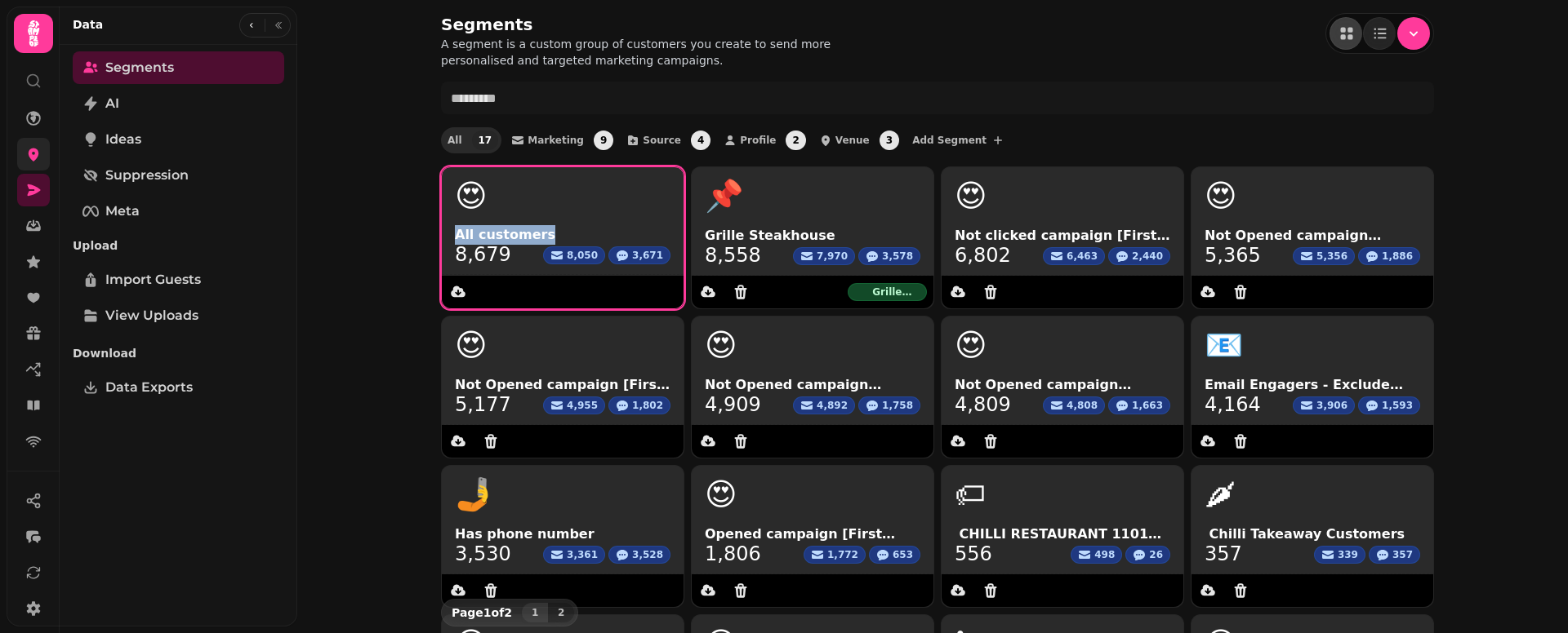
drag, startPoint x: 543, startPoint y: 236, endPoint x: 448, endPoint y: 227, distance: 95.4
click at [448, 227] on div "All customers 8,679 8,050 3,671" at bounding box center [562, 250] width 242 height 50
click at [505, 219] on div "😍" at bounding box center [562, 195] width 242 height 57
click at [495, 247] on span "8,679" at bounding box center [483, 254] width 56 height 19
click at [495, 252] on span "8,679" at bounding box center [483, 254] width 56 height 19
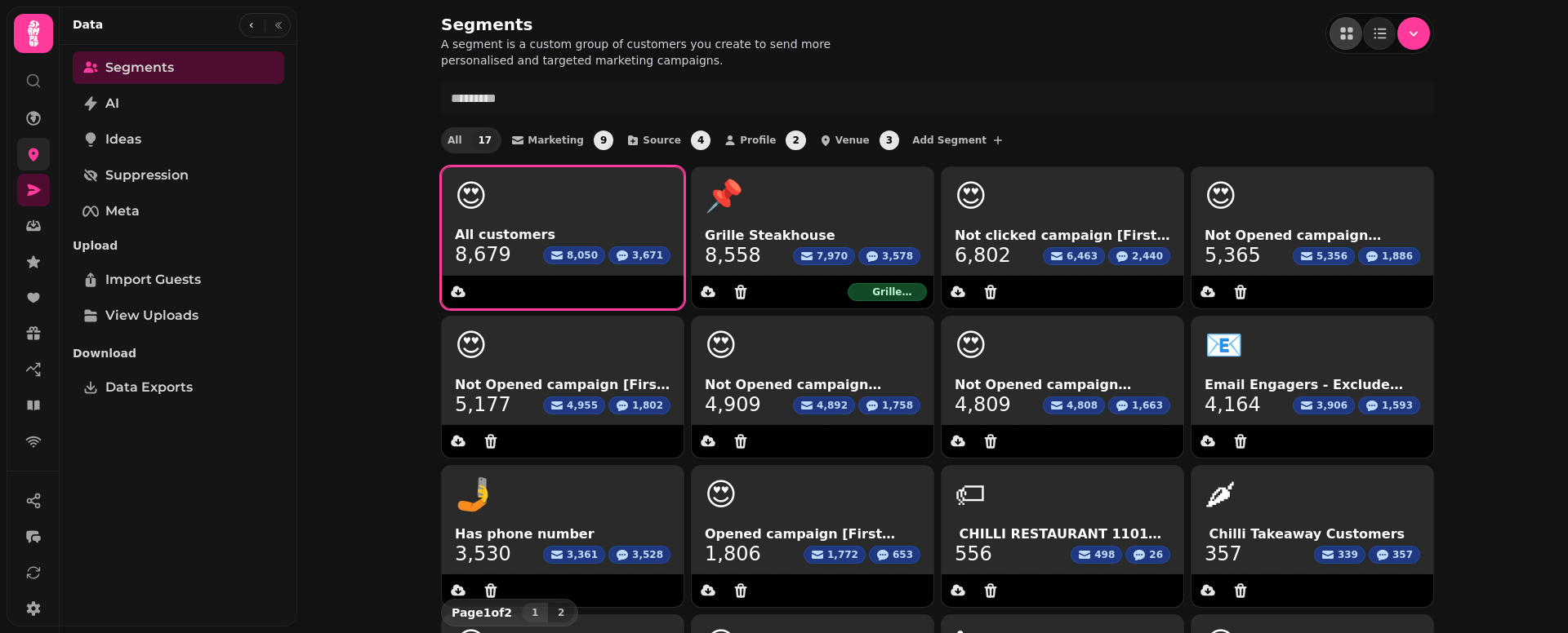
click at [495, 252] on span "8,679" at bounding box center [483, 254] width 56 height 19
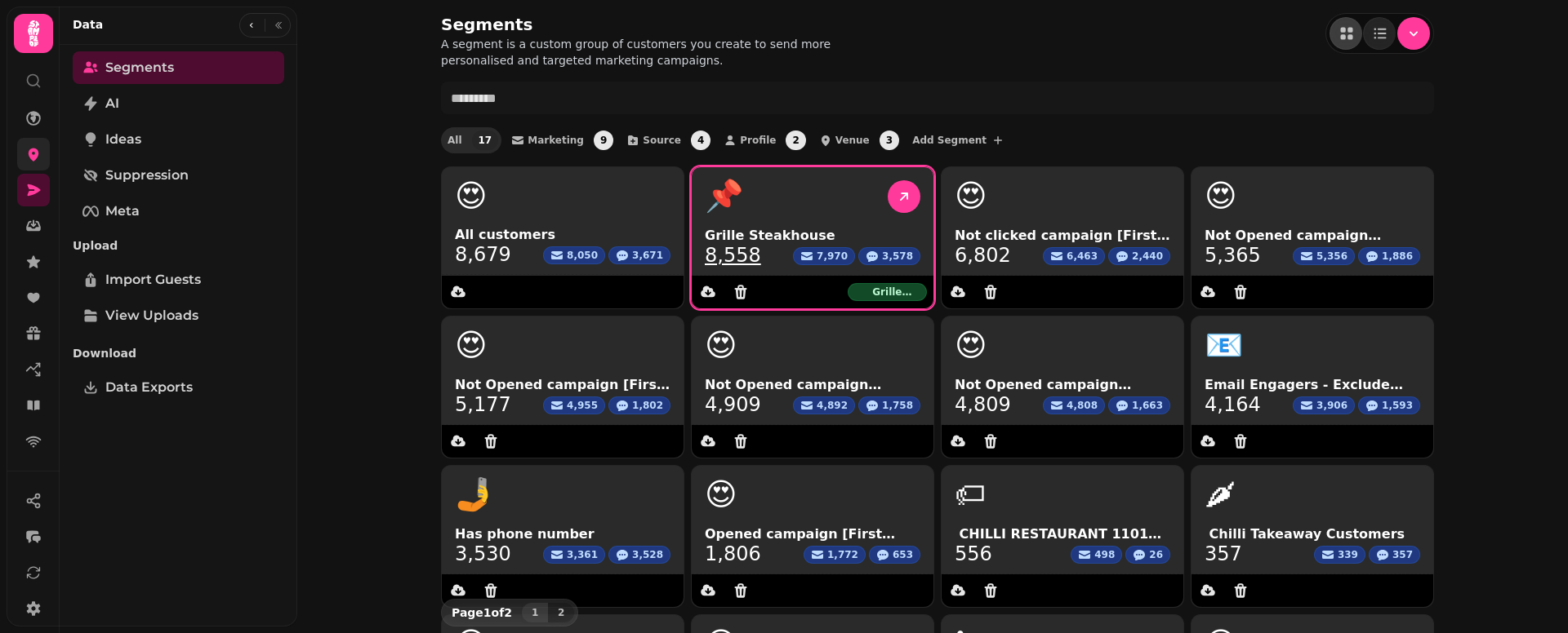
click at [744, 253] on link "8,558" at bounding box center [733, 255] width 56 height 19
select select "**"
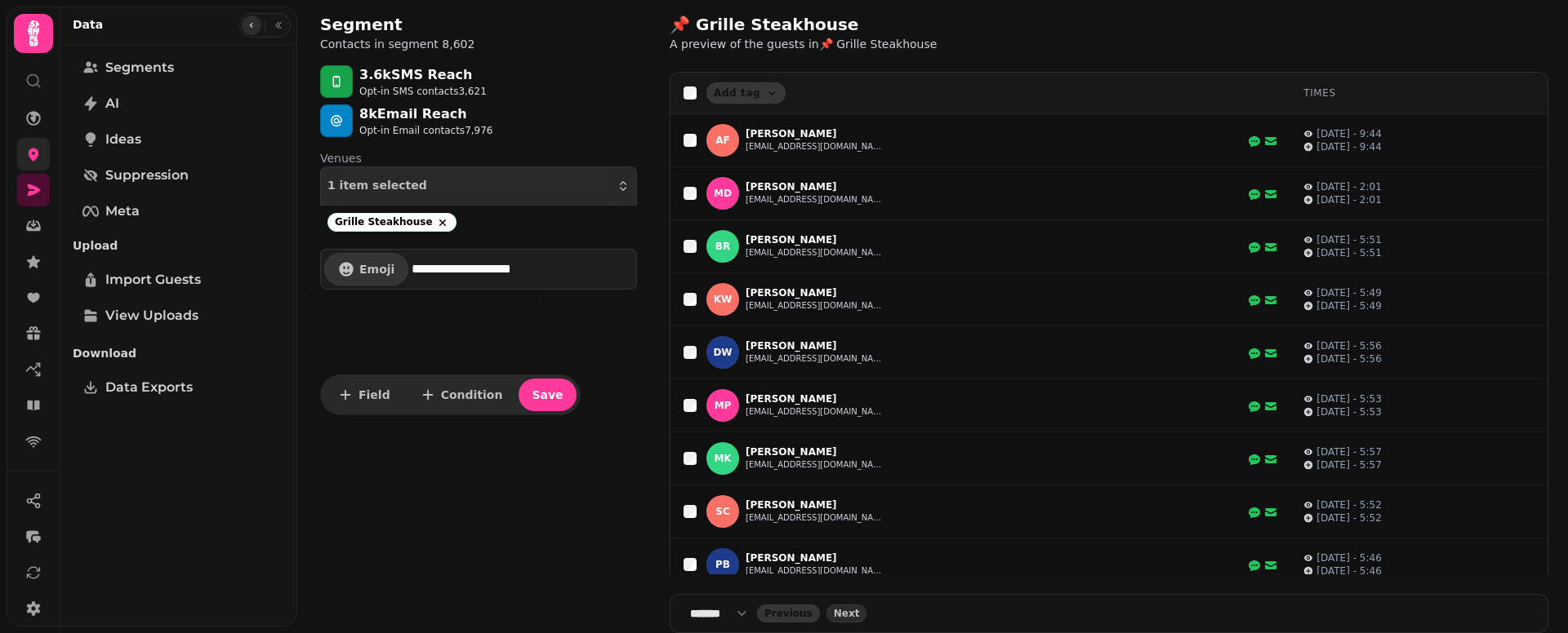
click at [253, 26] on icon "button" at bounding box center [252, 25] width 10 height 10
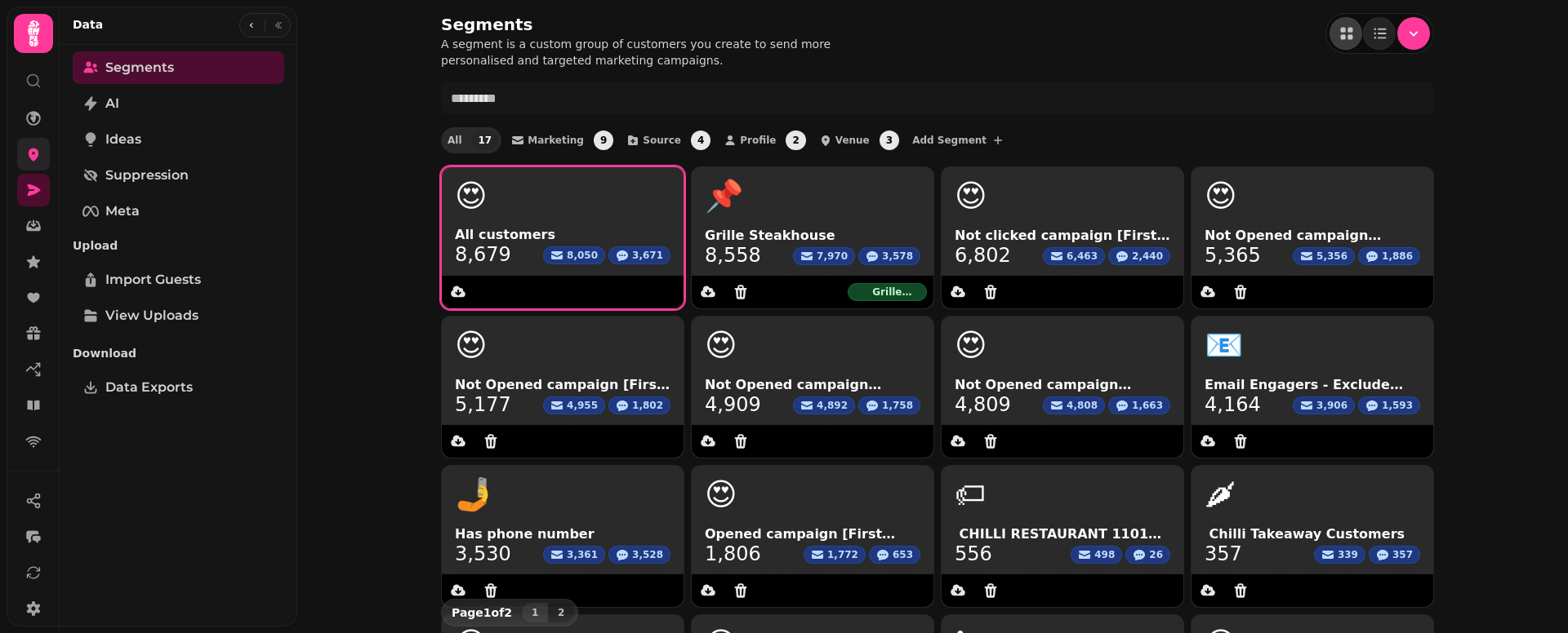
click at [483, 253] on span "8,679" at bounding box center [483, 254] width 56 height 19
click at [488, 253] on span "8,679" at bounding box center [483, 254] width 56 height 19
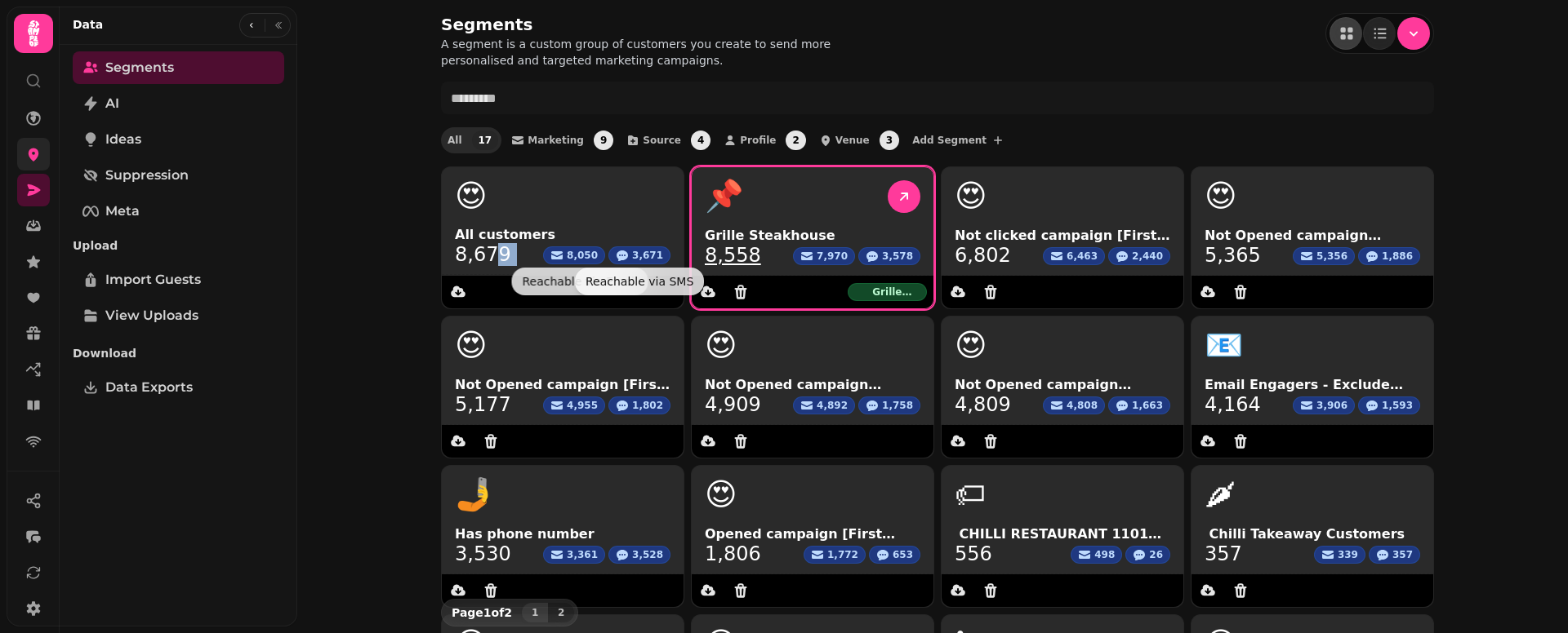
click at [728, 253] on link "8,558" at bounding box center [733, 255] width 56 height 19
select select "**"
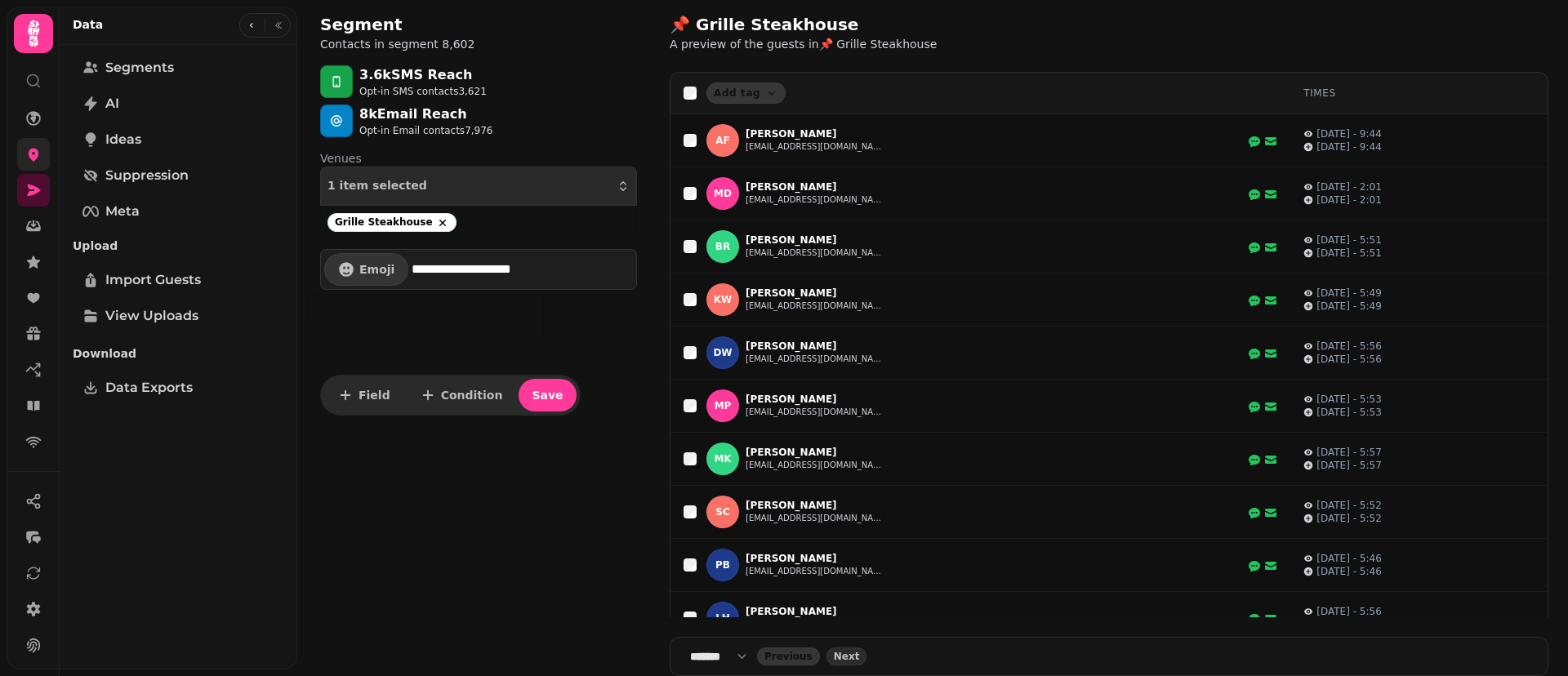
click at [1131, 31] on div "📌 Grille Steakhouse A preview of the guests in 📌 Grille Steakhouse" at bounding box center [1109, 26] width 879 height 53
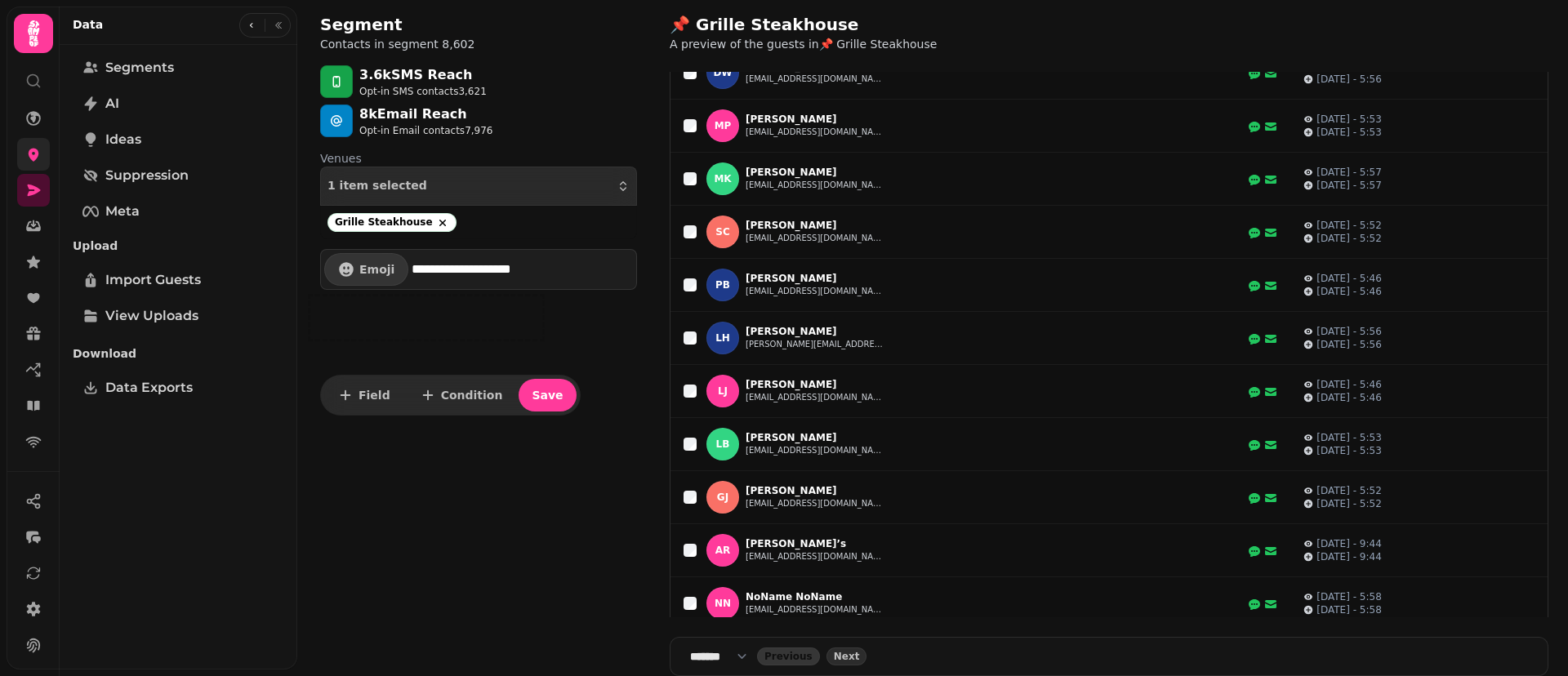
scroll to position [830, 0]
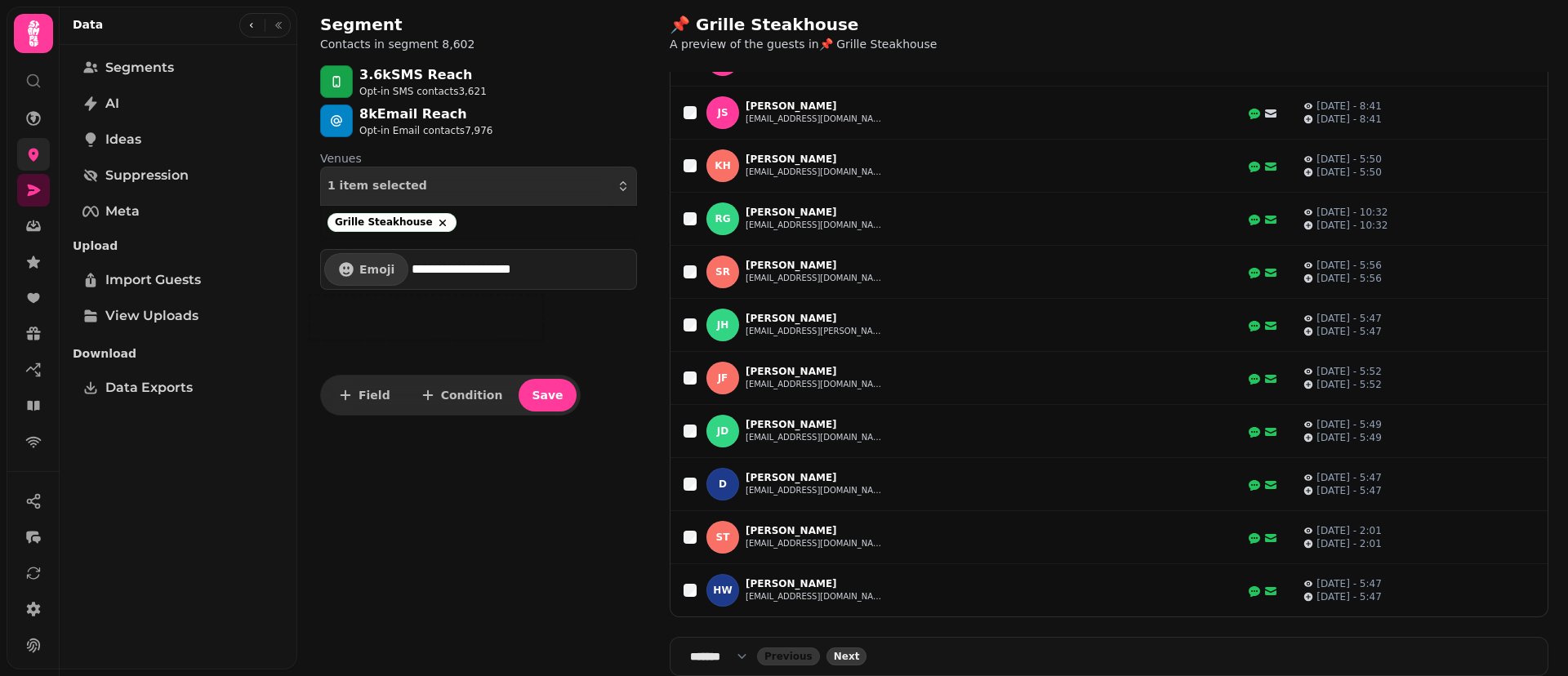
click at [864, 649] on button "Next" at bounding box center [846, 656] width 41 height 18
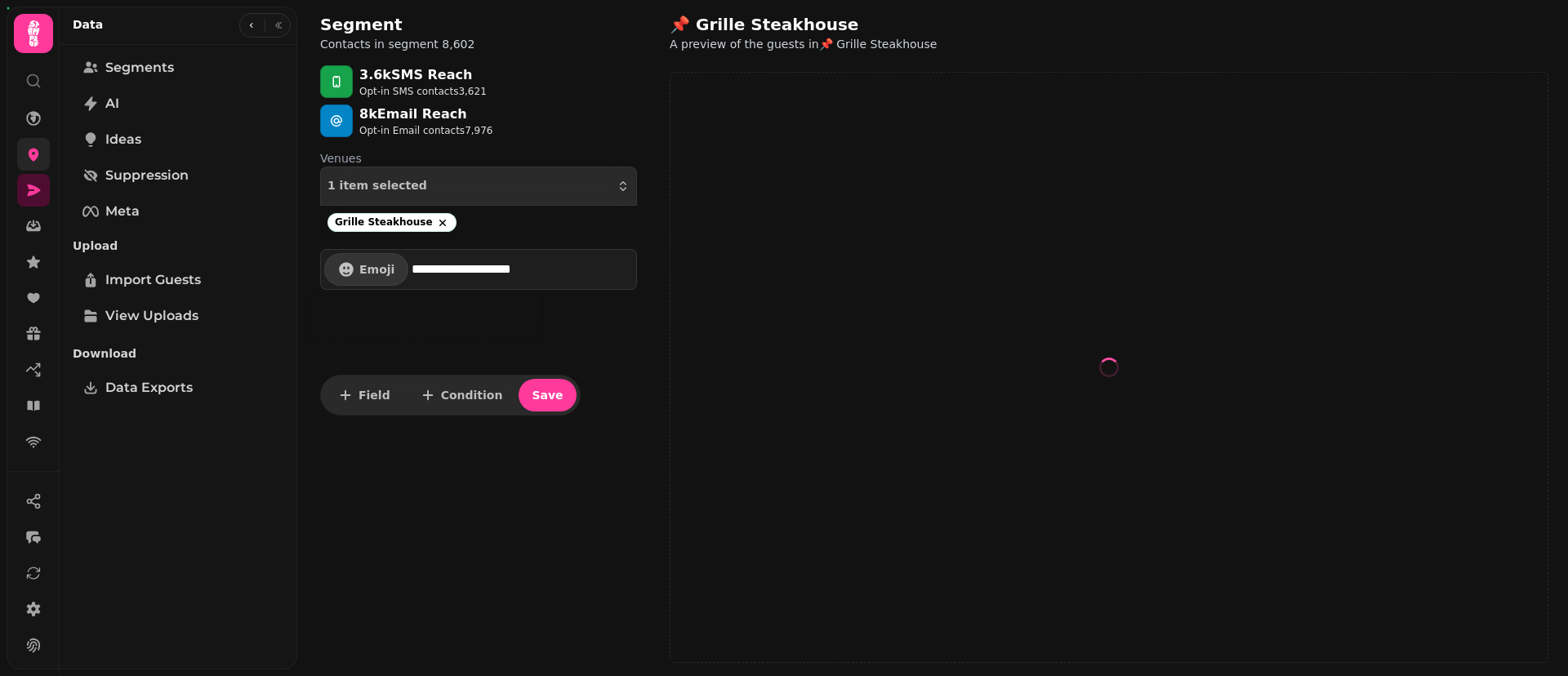
select select "**"
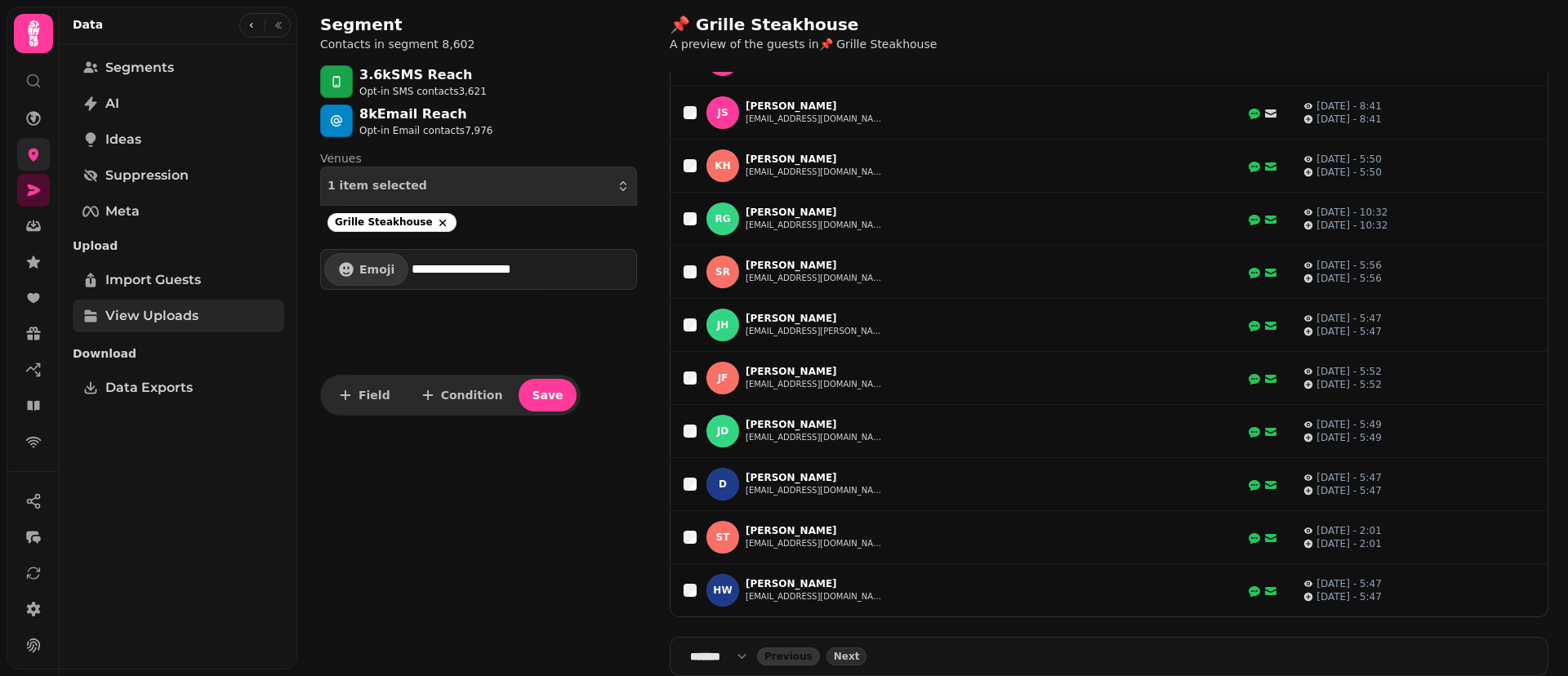
click at [144, 319] on span "View Uploads" at bounding box center [152, 316] width 93 height 20
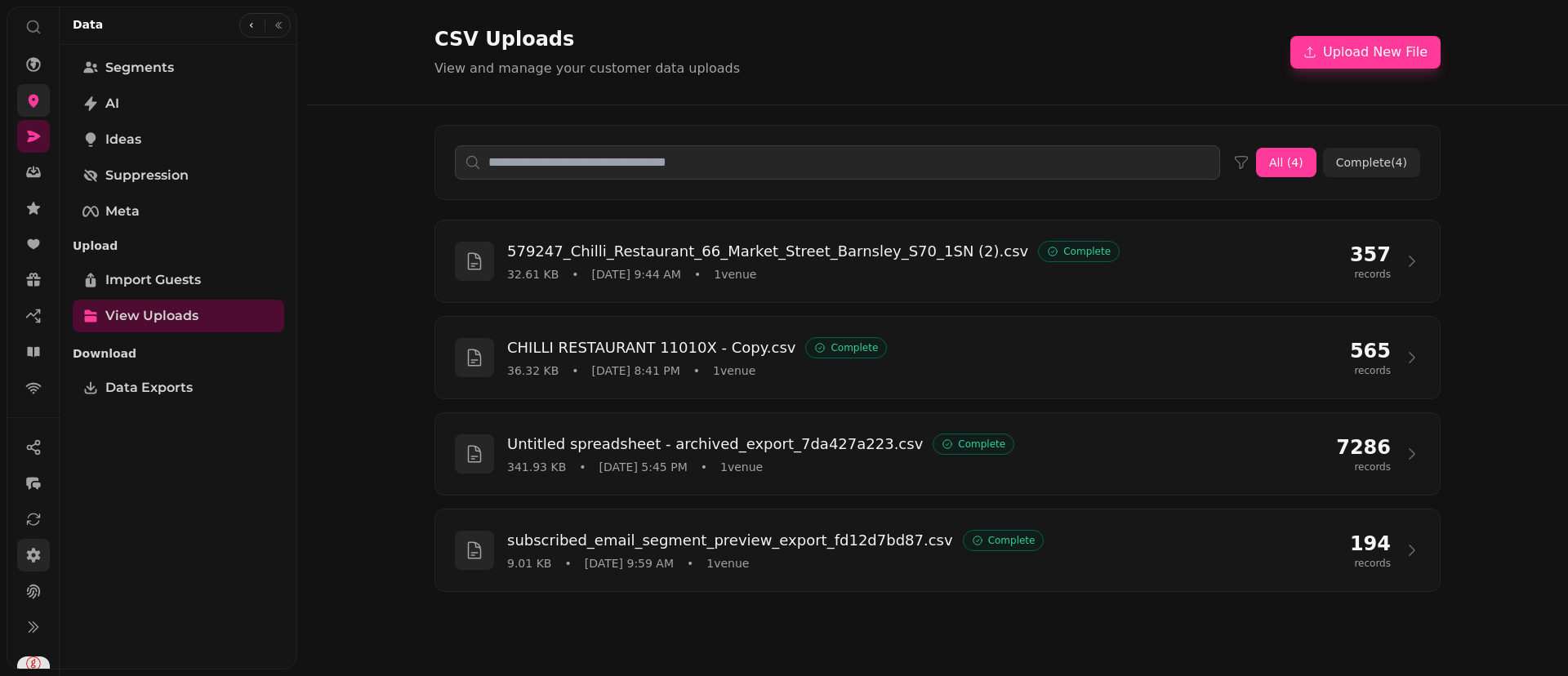
scroll to position [81, 0]
click at [41, 517] on link at bounding box center [33, 528] width 33 height 33
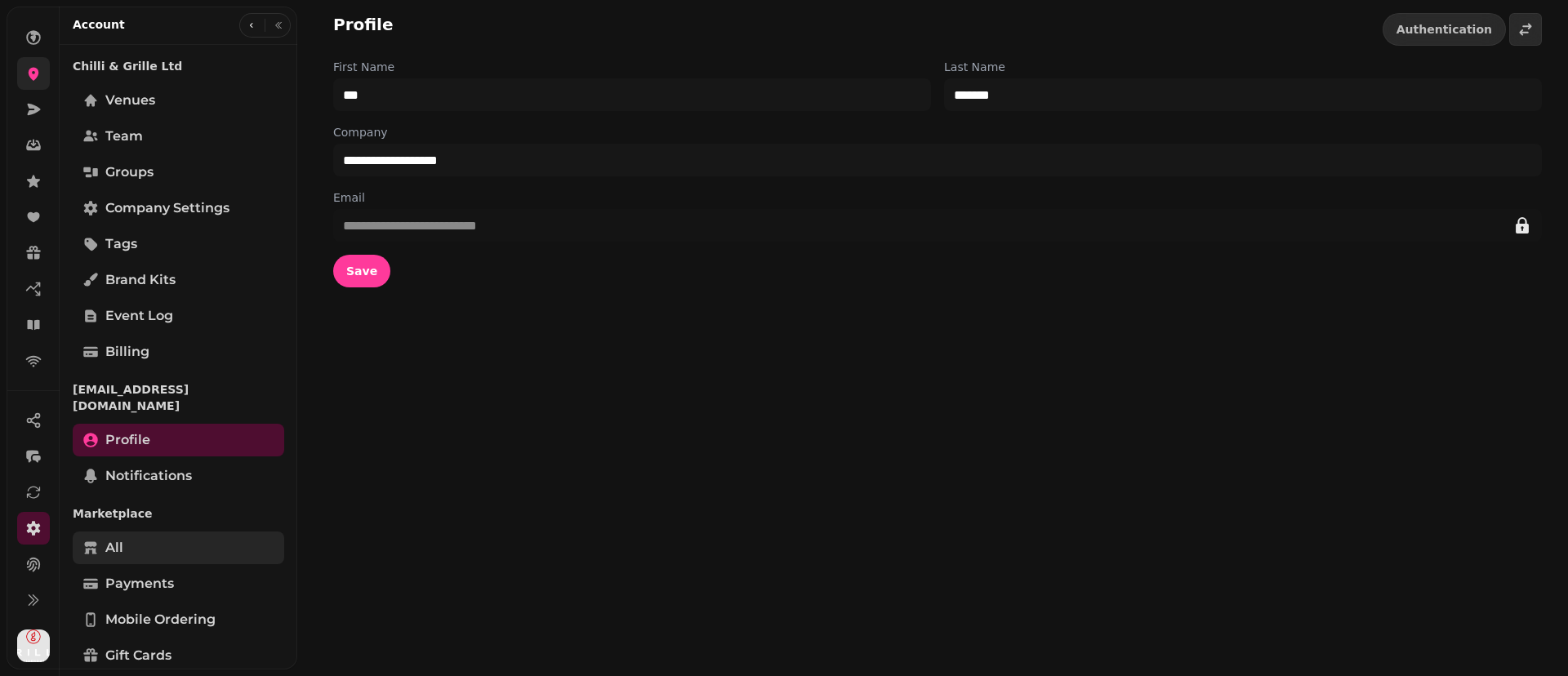
click at [165, 541] on link "All" at bounding box center [178, 548] width 211 height 33
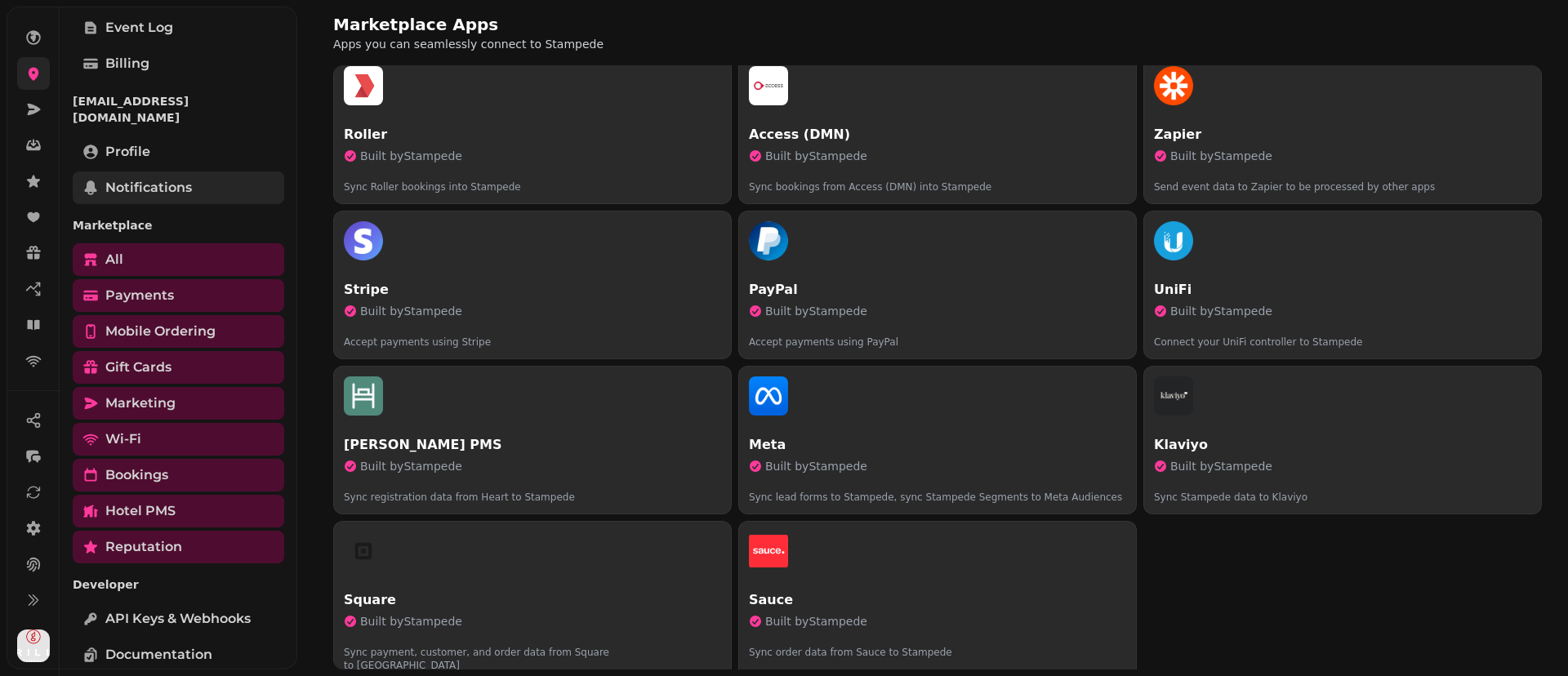
scroll to position [290, 0]
click at [142, 607] on span "API keys & webhooks" at bounding box center [177, 617] width 145 height 20
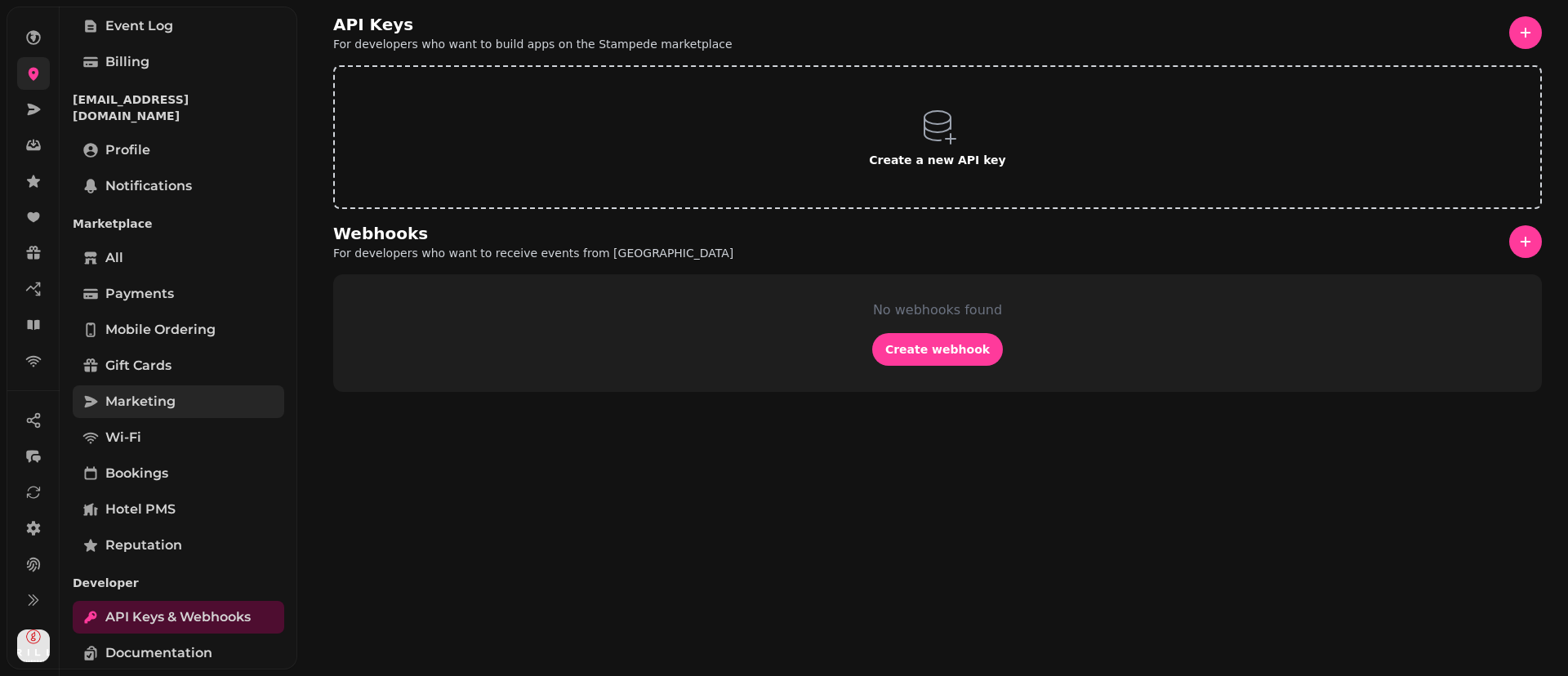
scroll to position [287, 0]
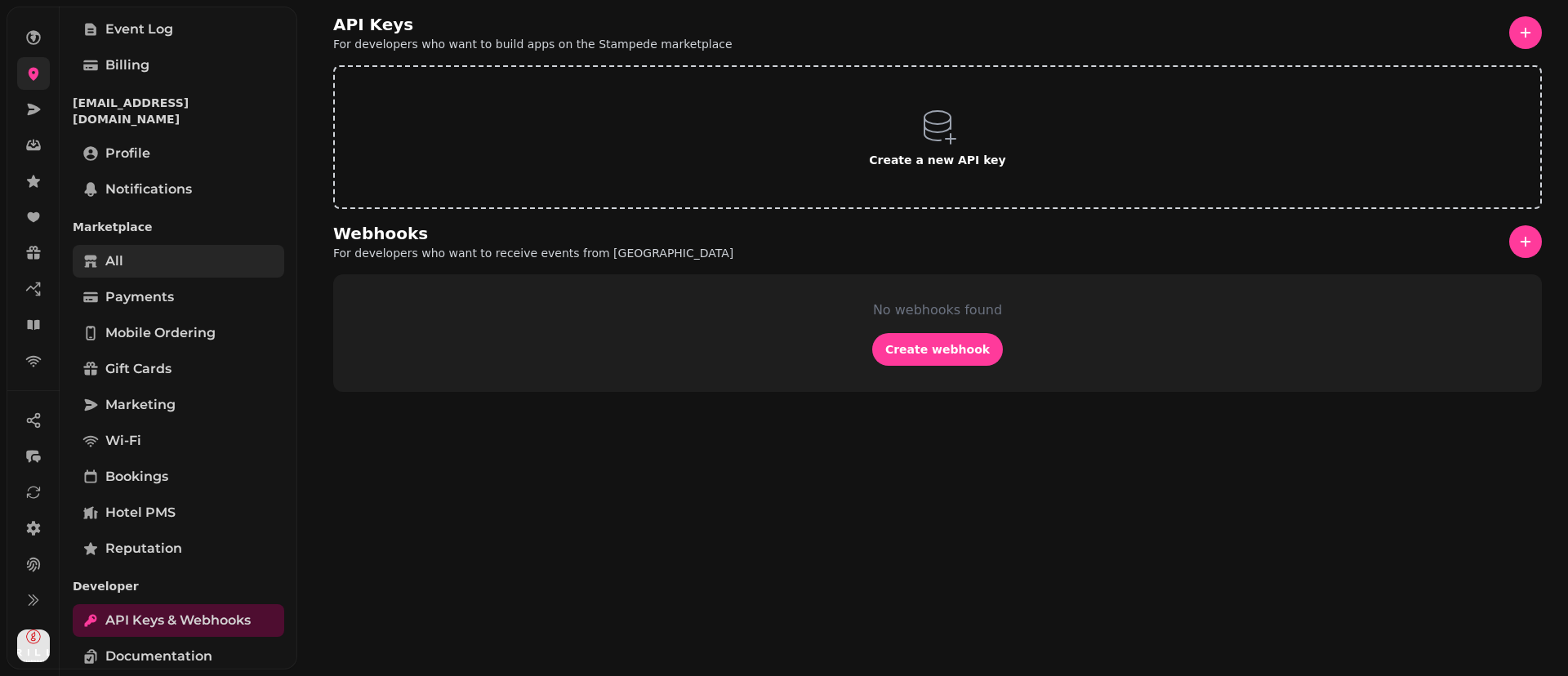
click at [170, 245] on link "All" at bounding box center [178, 261] width 211 height 33
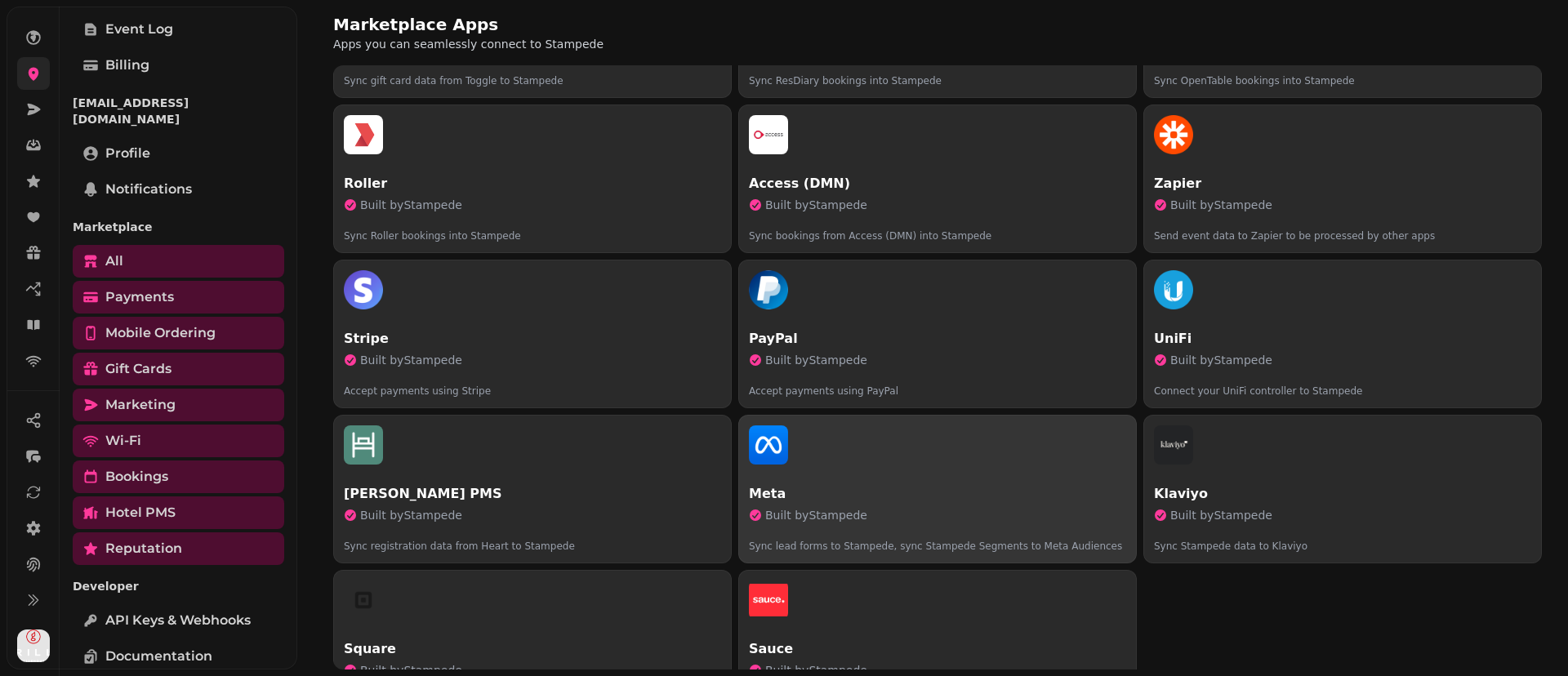
scroll to position [644, 0]
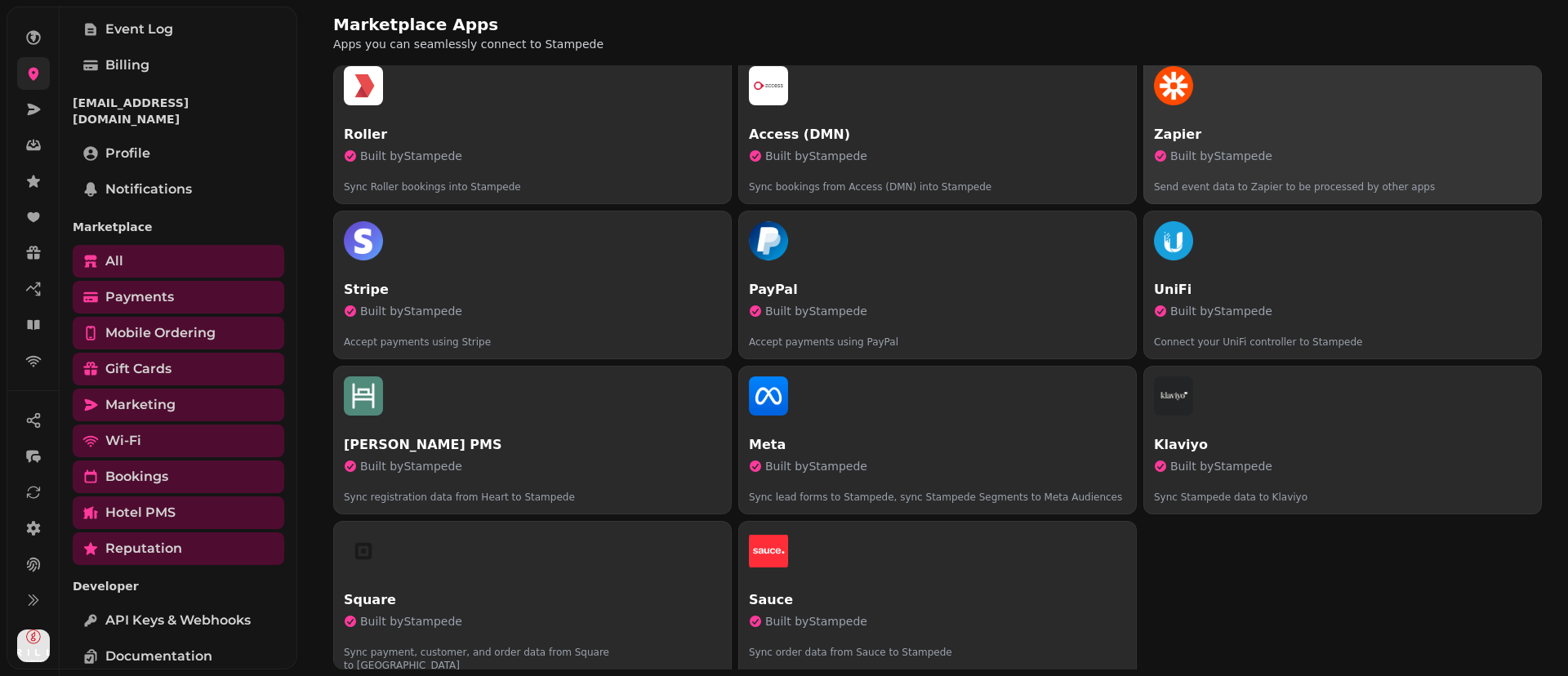
click at [1309, 159] on p "Built by Stampede" at bounding box center [1342, 155] width 377 height 16
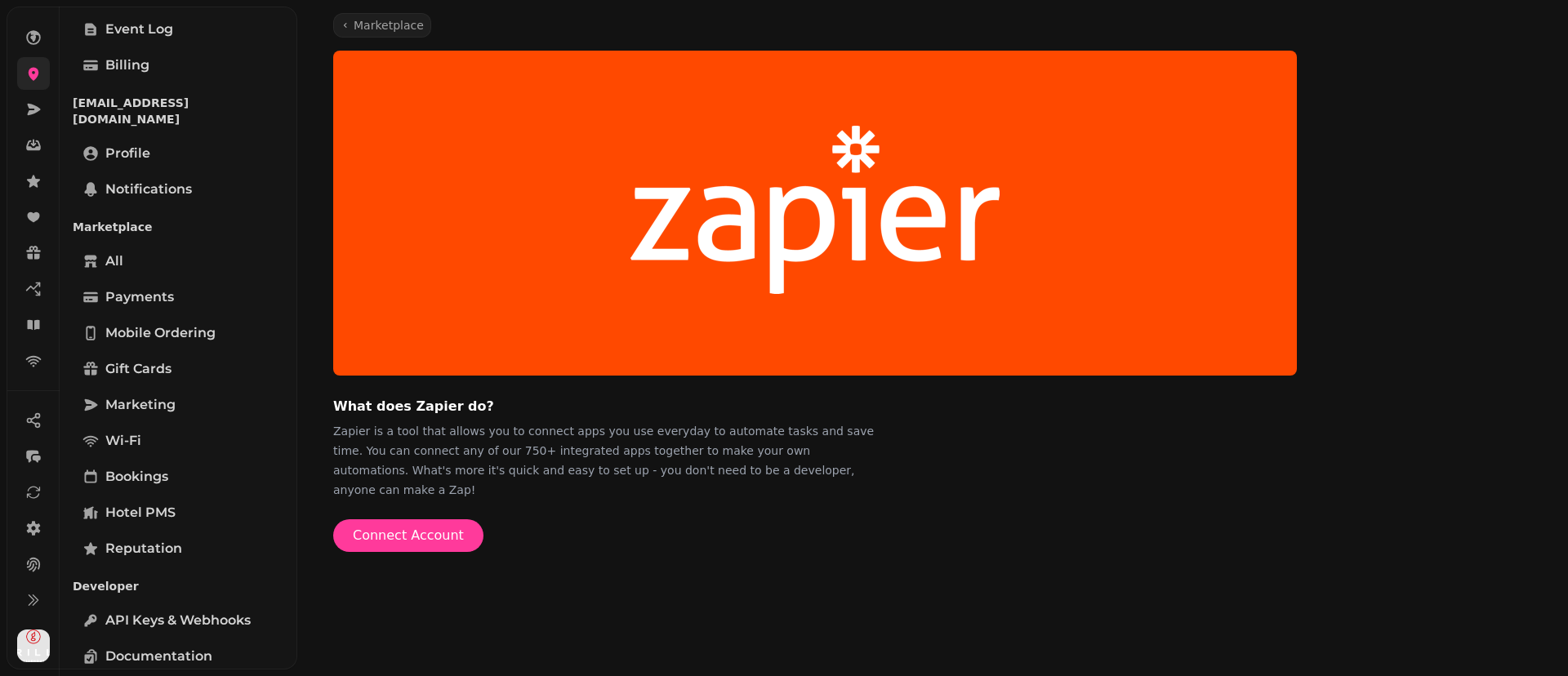
click at [1075, 471] on div "What does Zapier do? Zapier is a tool that allows you to connect apps you use e…" at bounding box center [937, 447] width 1208 height 104
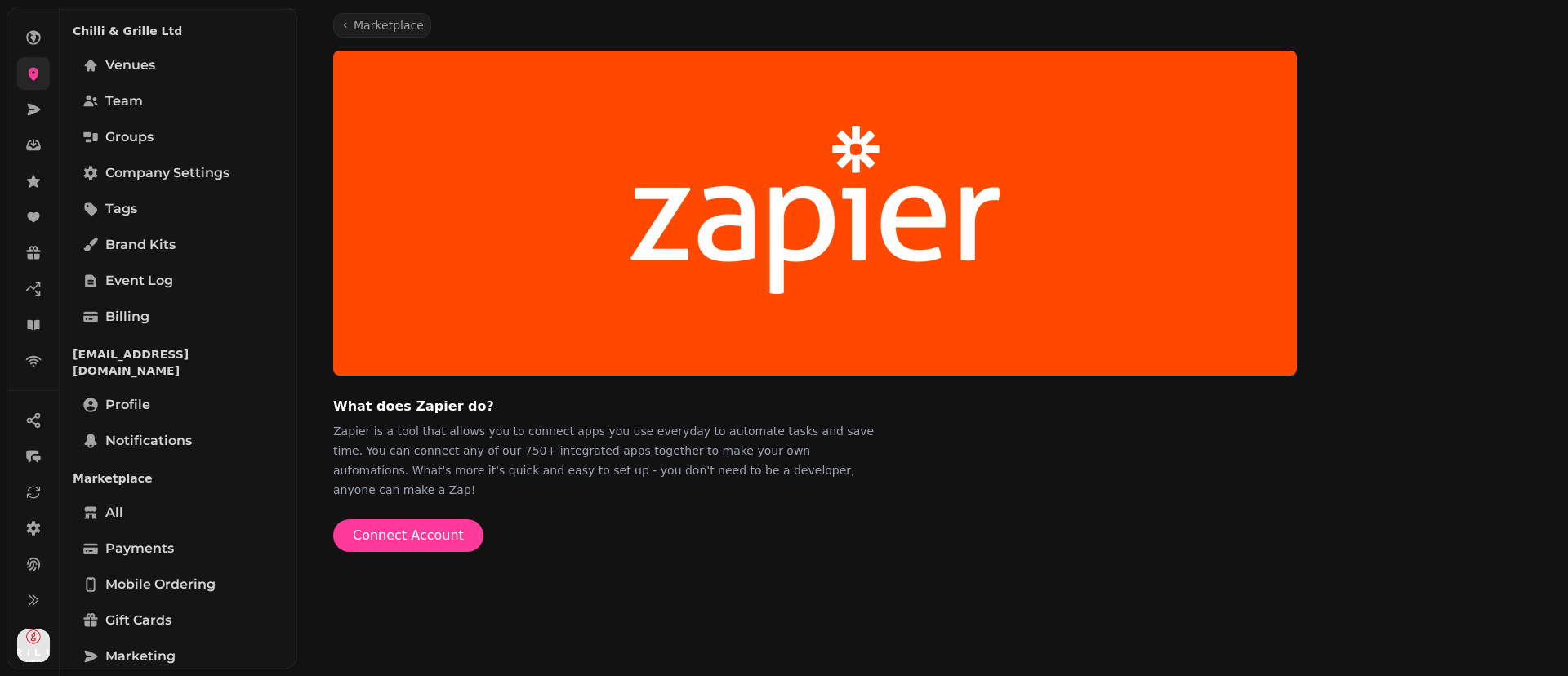
scroll to position [290, 0]
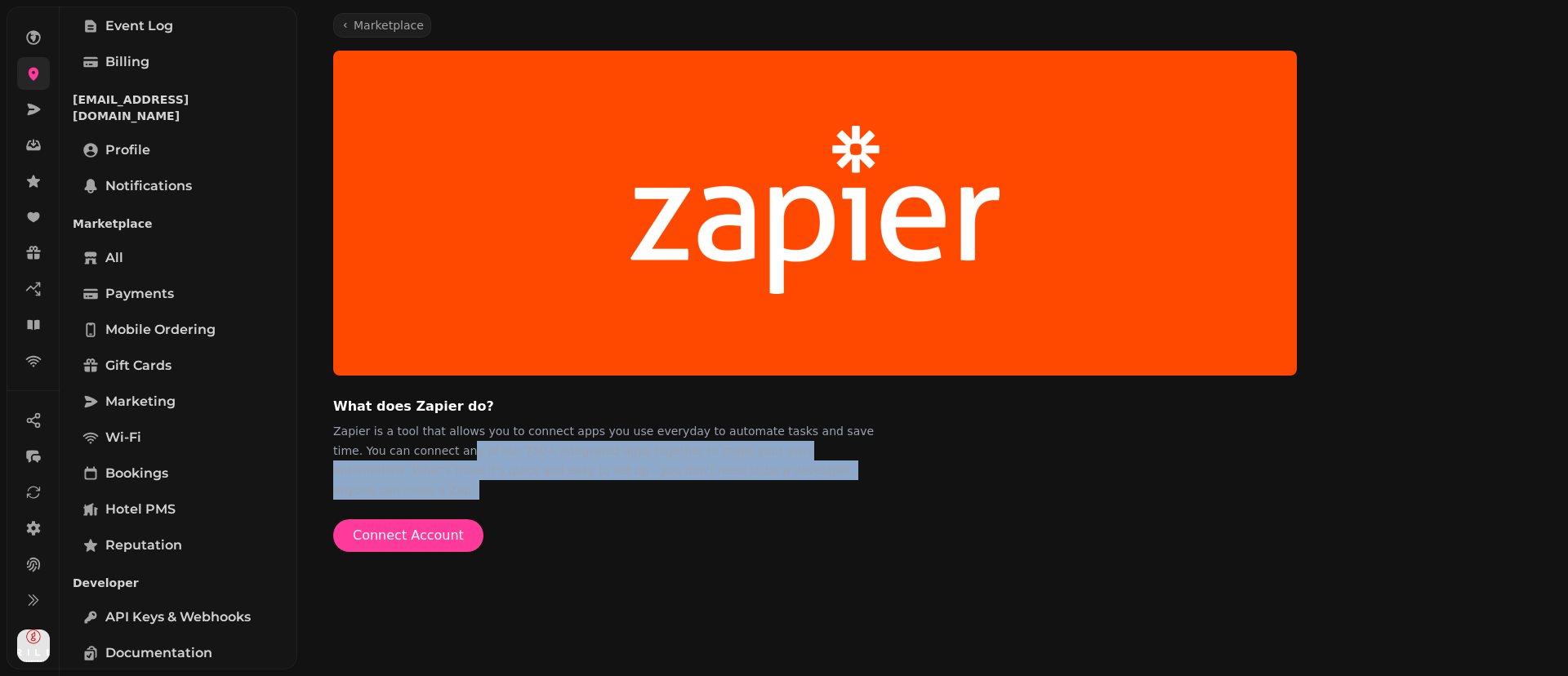
drag, startPoint x: 913, startPoint y: 482, endPoint x: 415, endPoint y: 442, distance: 499.6
click at [415, 442] on div "What does Zapier do? Zapier is a tool that allows you to connect apps you use e…" at bounding box center [937, 301] width 1208 height 501
click at [527, 451] on p "Zapier is a tool that allows you to connect apps you use everyday to automate t…" at bounding box center [607, 461] width 549 height 78
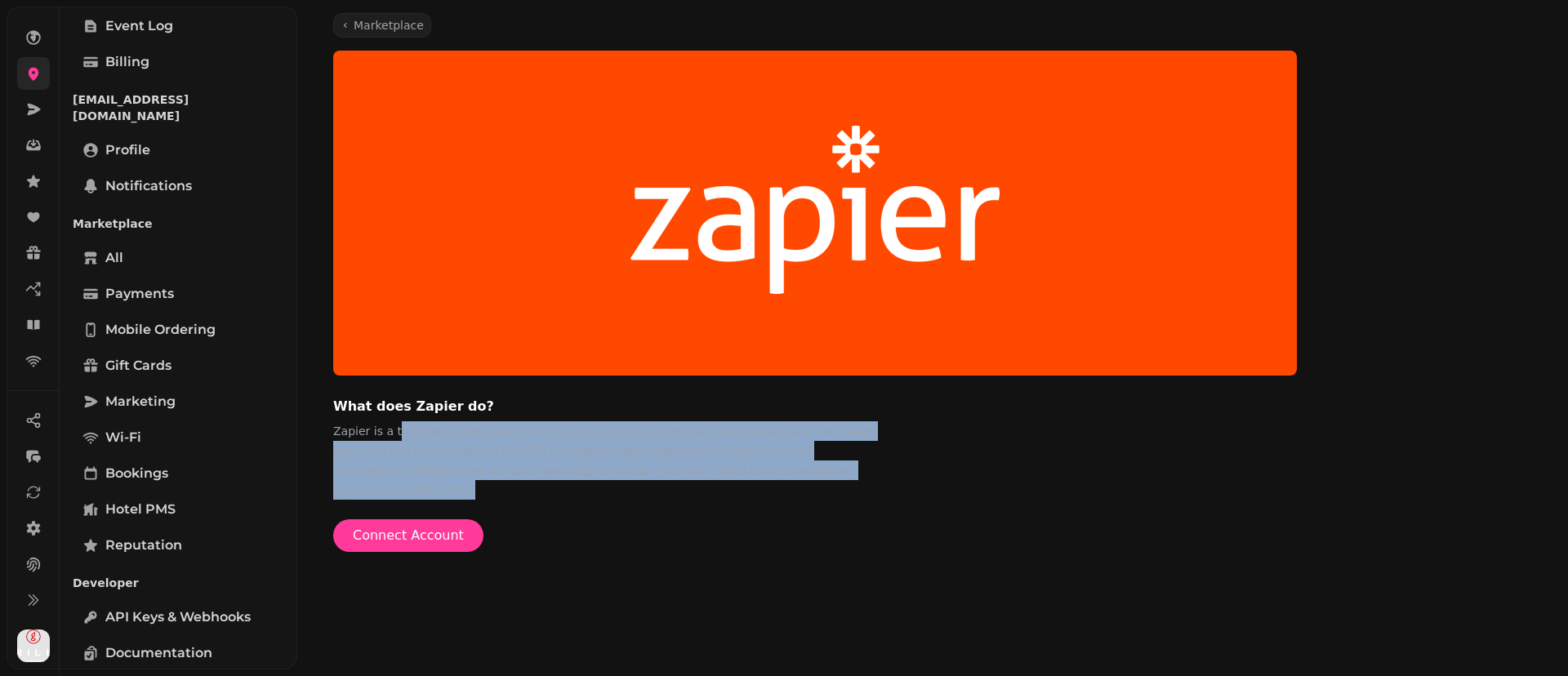
drag, startPoint x: 857, startPoint y: 470, endPoint x: 412, endPoint y: 440, distance: 446.0
click at [397, 435] on p "Zapier is a tool that allows you to connect apps you use everyday to automate t…" at bounding box center [607, 461] width 549 height 78
click at [613, 438] on p "Zapier is a tool that allows you to connect apps you use everyday to automate t…" at bounding box center [607, 461] width 549 height 78
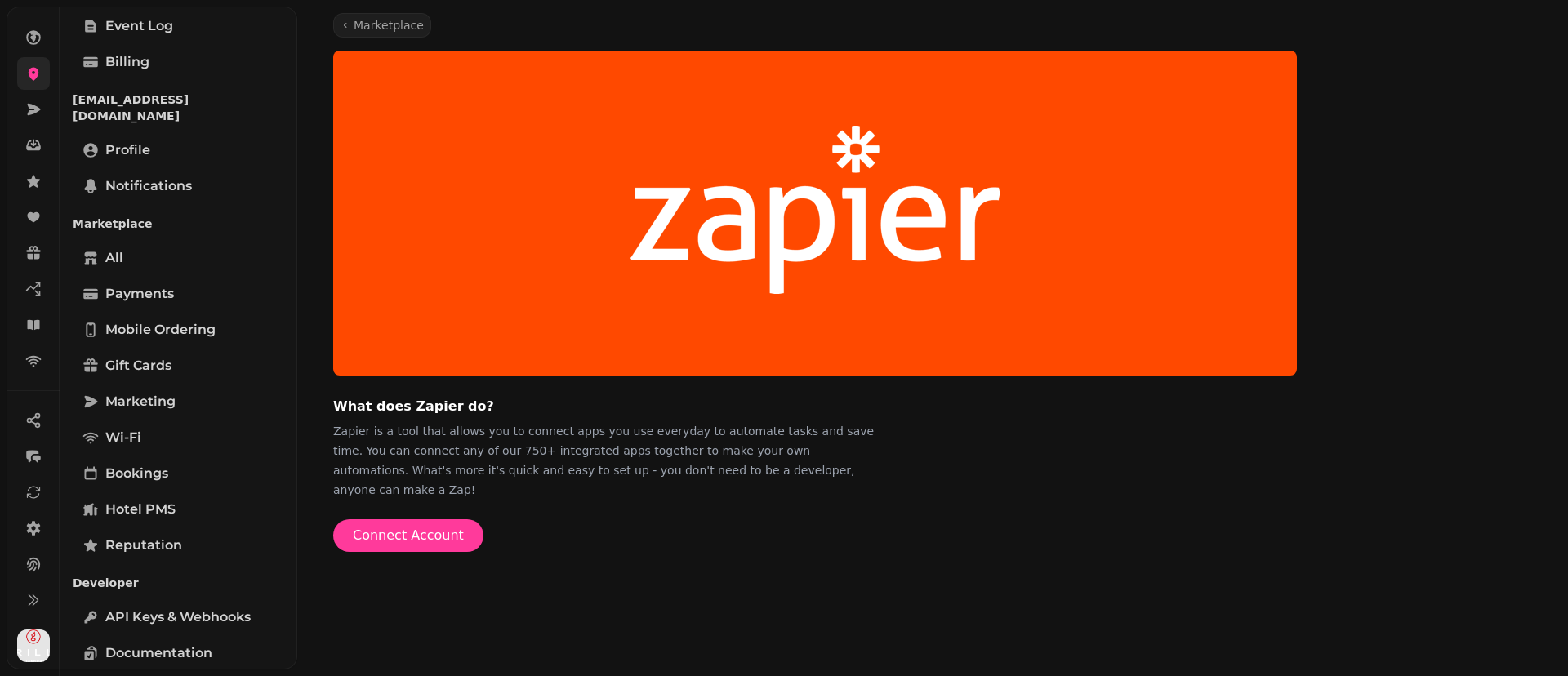
click at [837, 479] on p "Zapier is a tool that allows you to connect apps you use everyday to automate t…" at bounding box center [607, 461] width 549 height 78
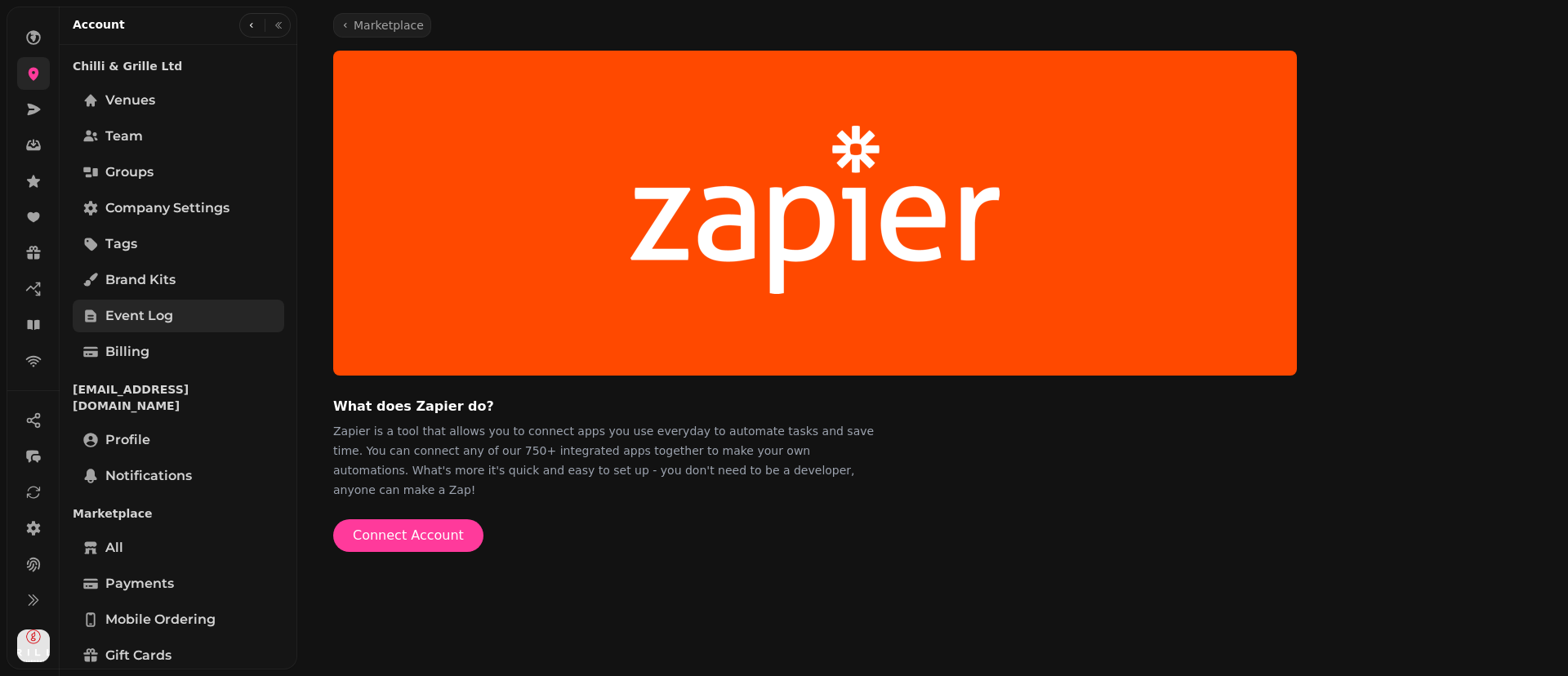
click at [161, 327] on link "Event log" at bounding box center [178, 316] width 211 height 33
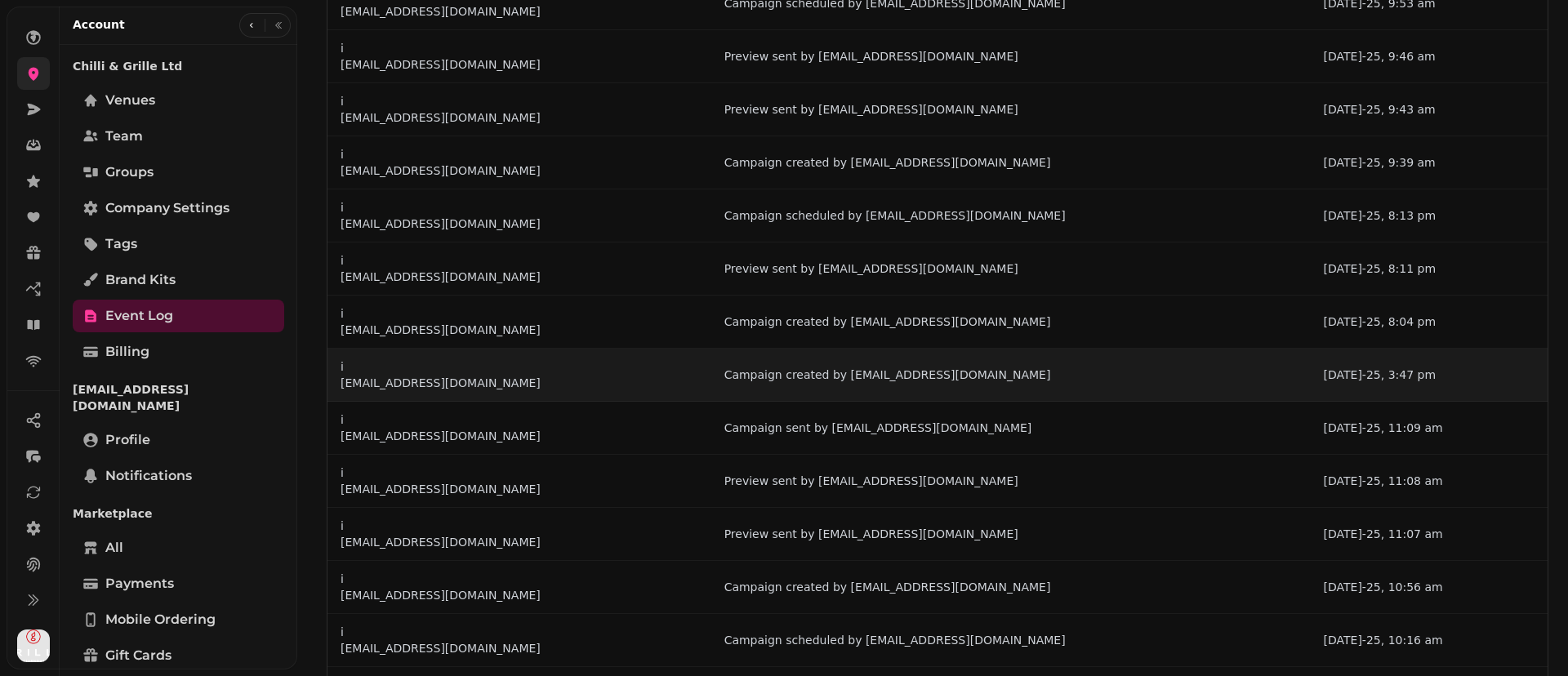
scroll to position [237, 0]
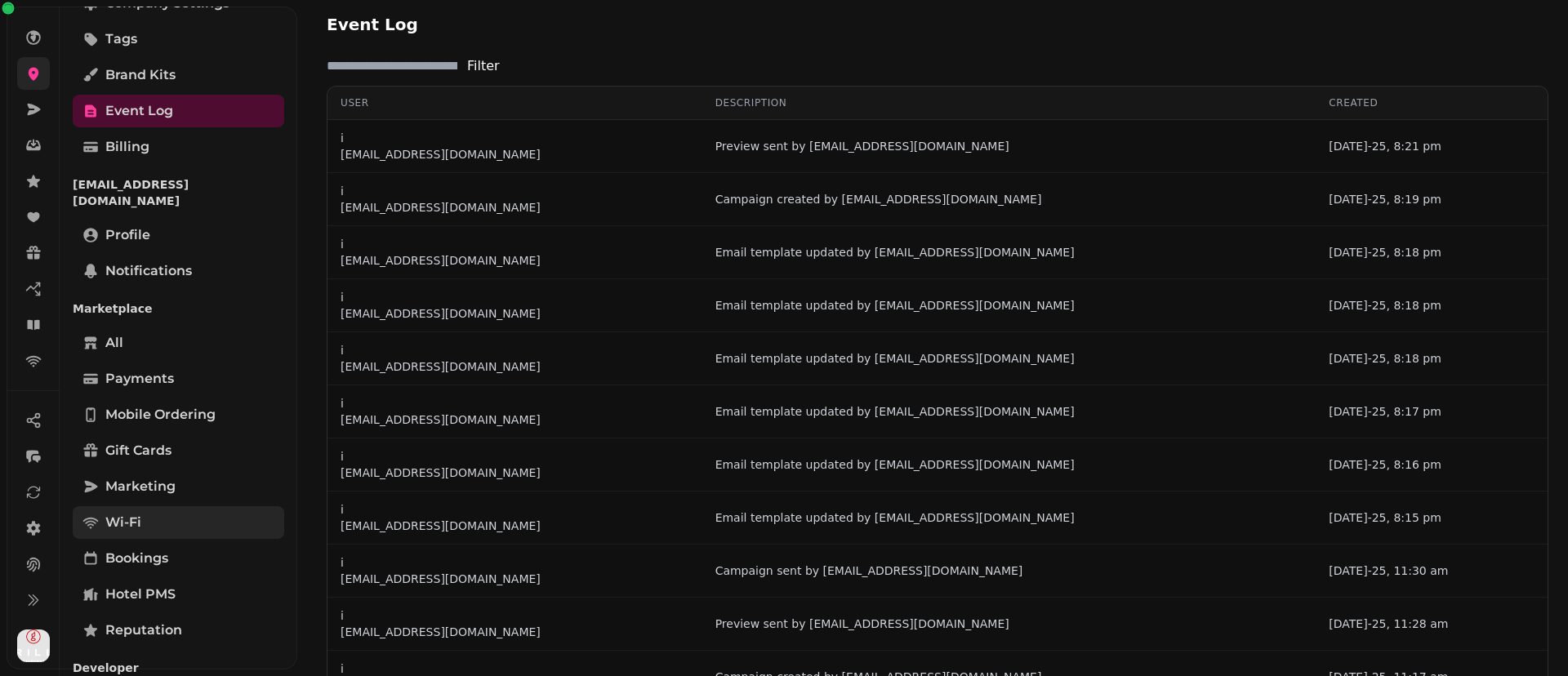
scroll to position [276, 0]
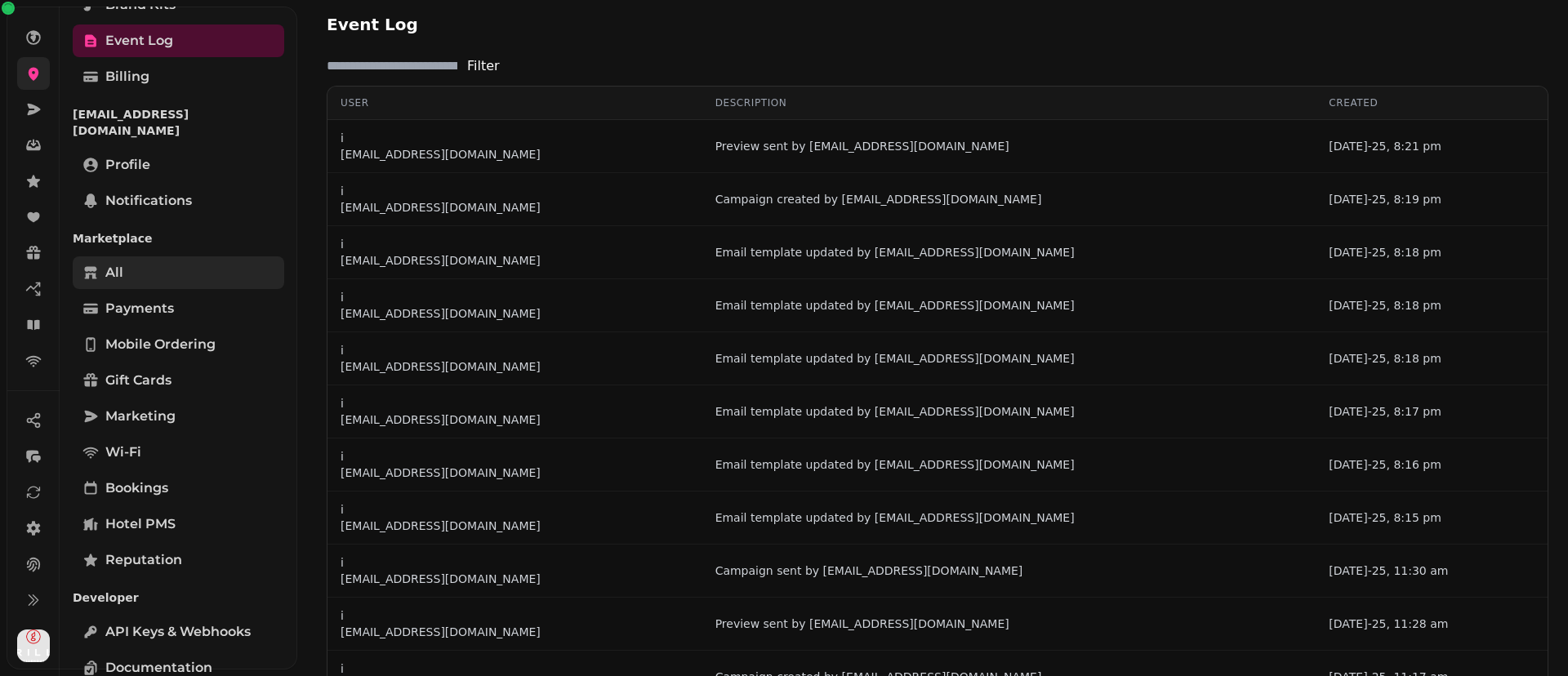
click at [148, 265] on link "All" at bounding box center [178, 272] width 211 height 33
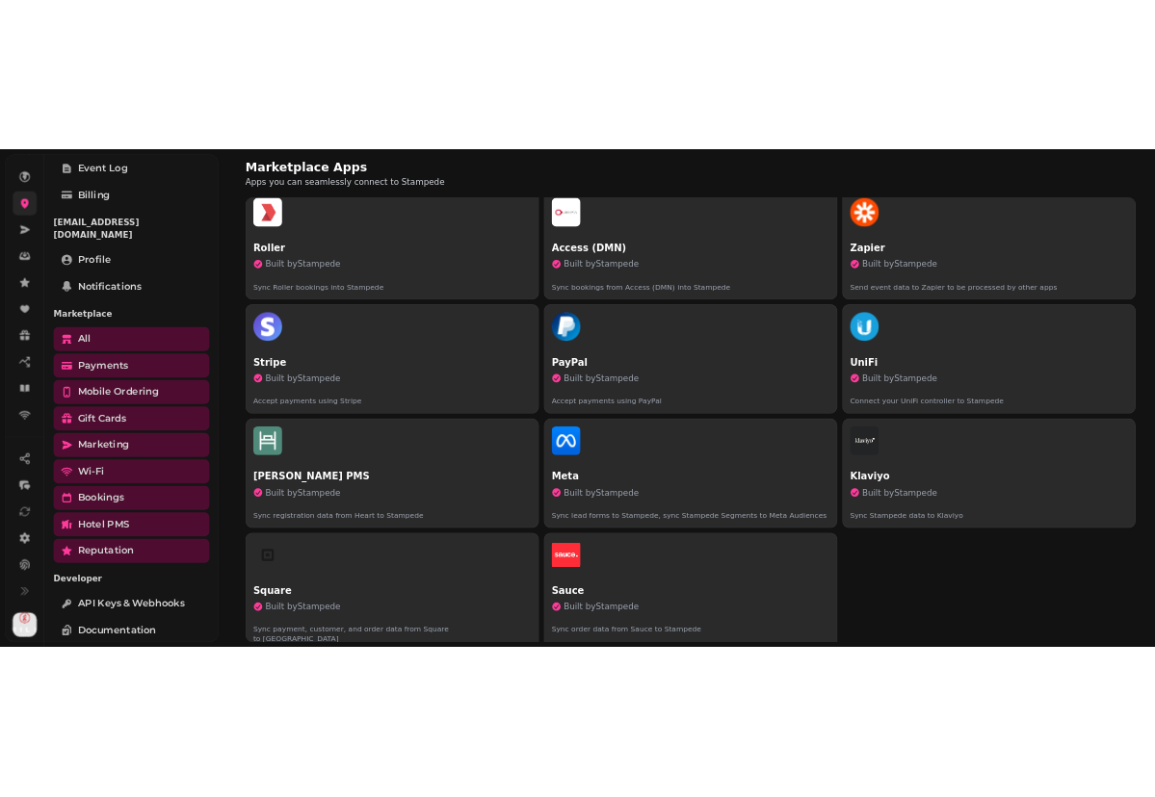
scroll to position [324, 0]
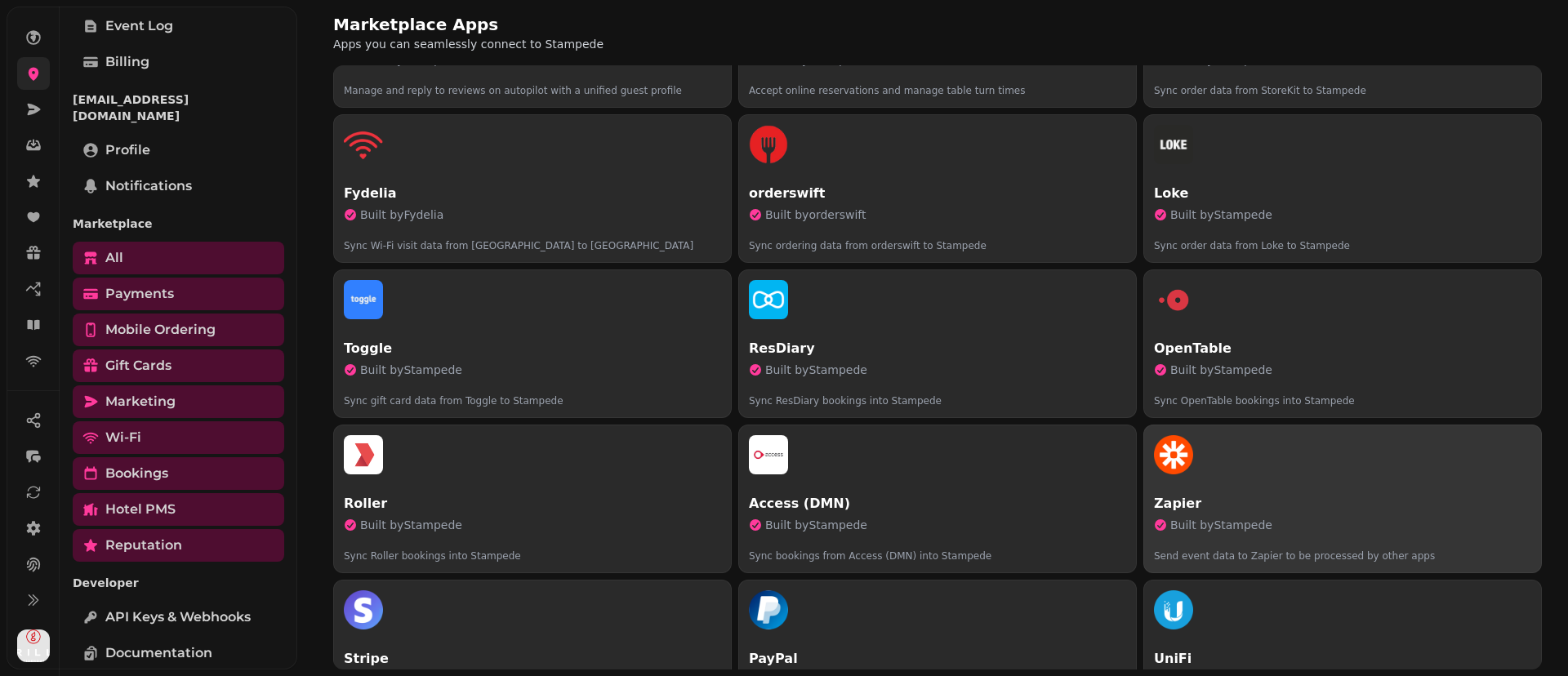
click at [1254, 470] on div "button" at bounding box center [1342, 455] width 377 height 39
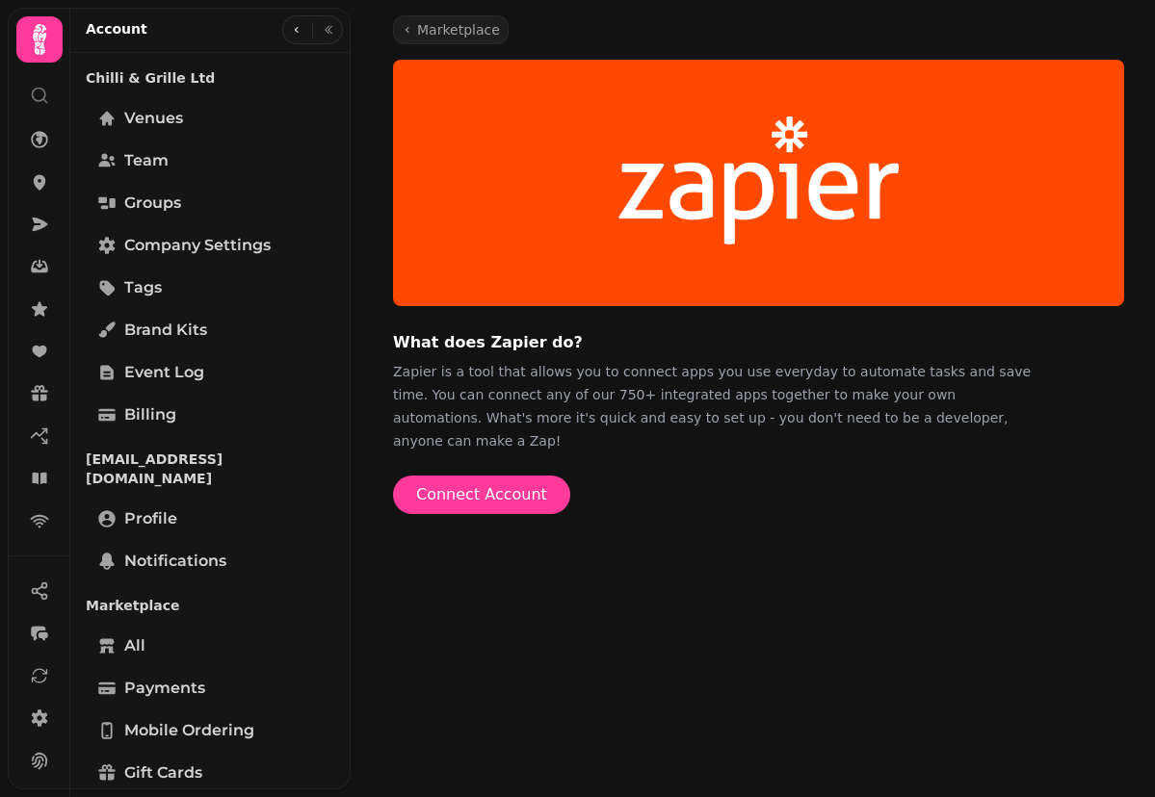
click at [714, 506] on div "Marketplace What does Zapier do? Zapier is a tool that allows you to connect ap…" at bounding box center [752, 398] width 804 height 797
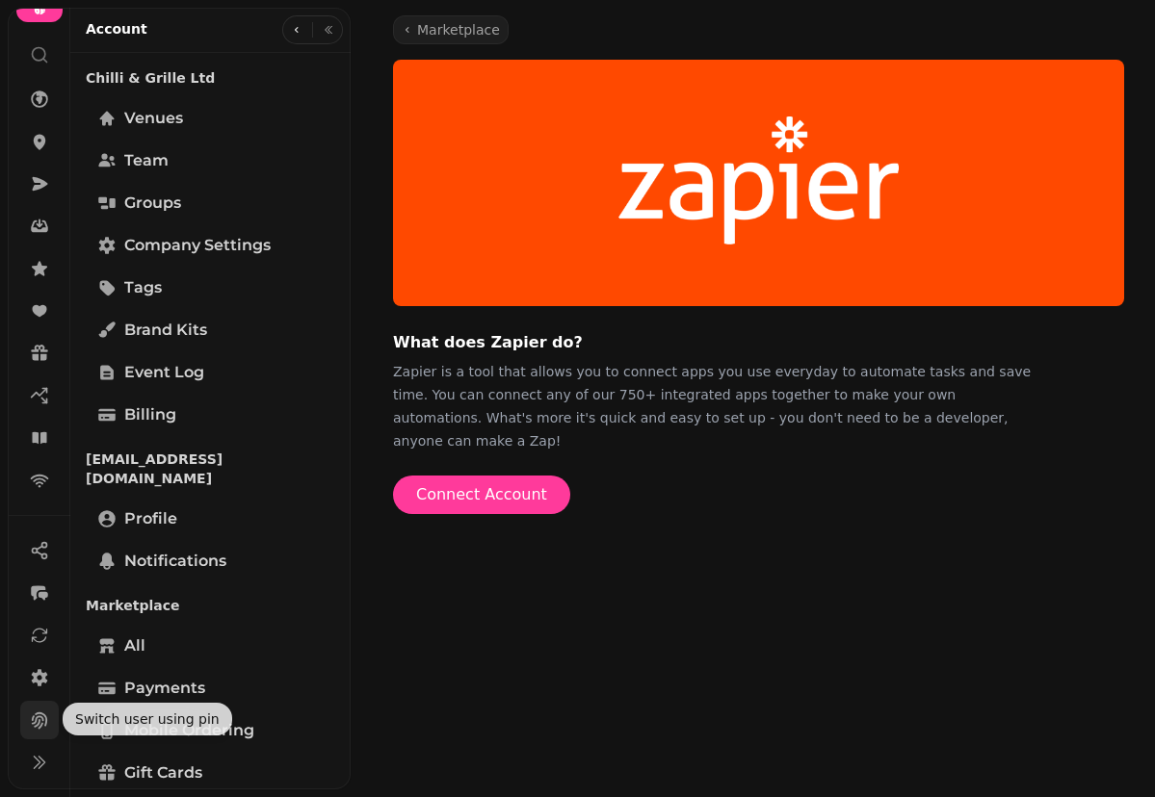
scroll to position [41, 0]
